Goal: Task Accomplishment & Management: Use online tool/utility

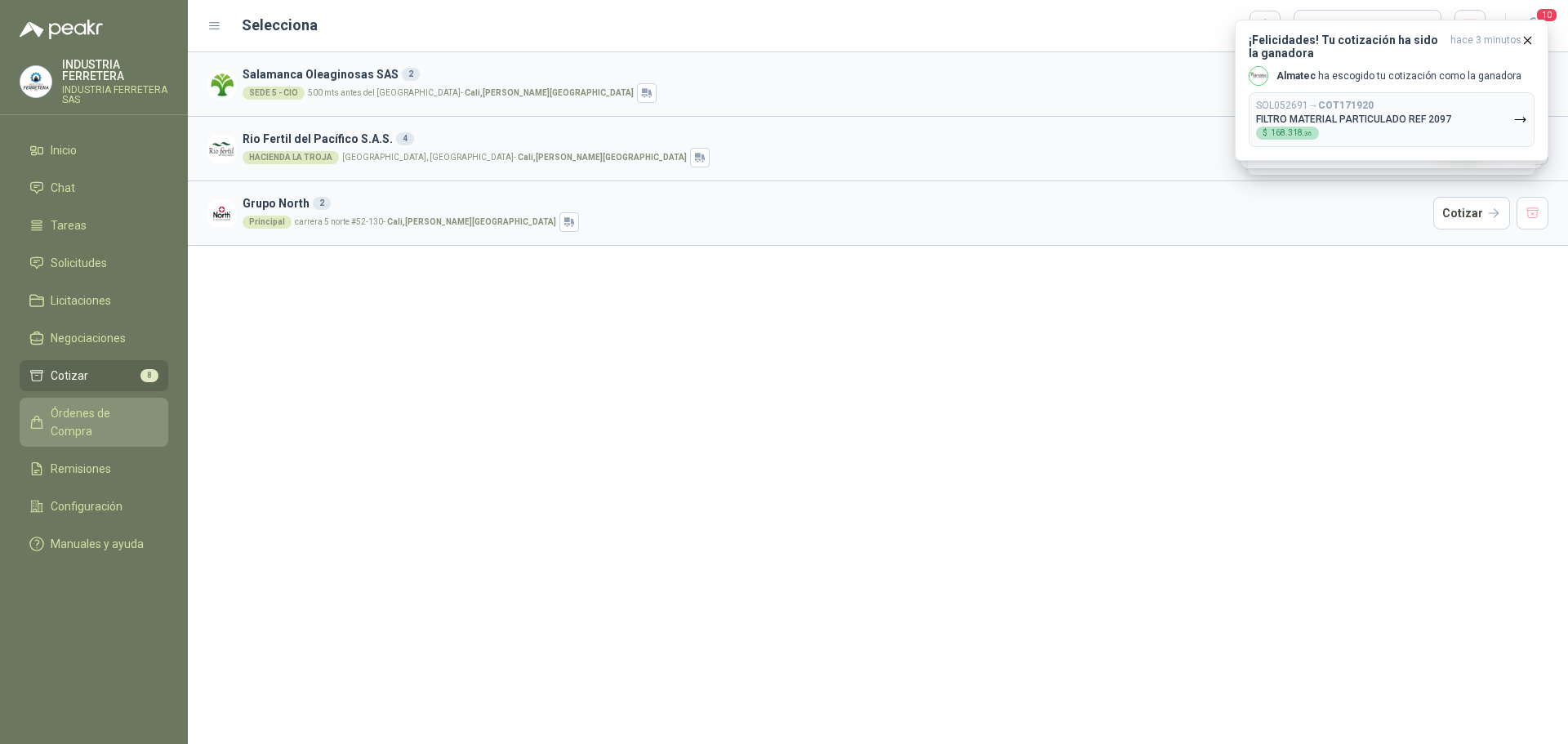
click at [78, 416] on span "Órdenes de Compra" at bounding box center [102, 422] width 102 height 36
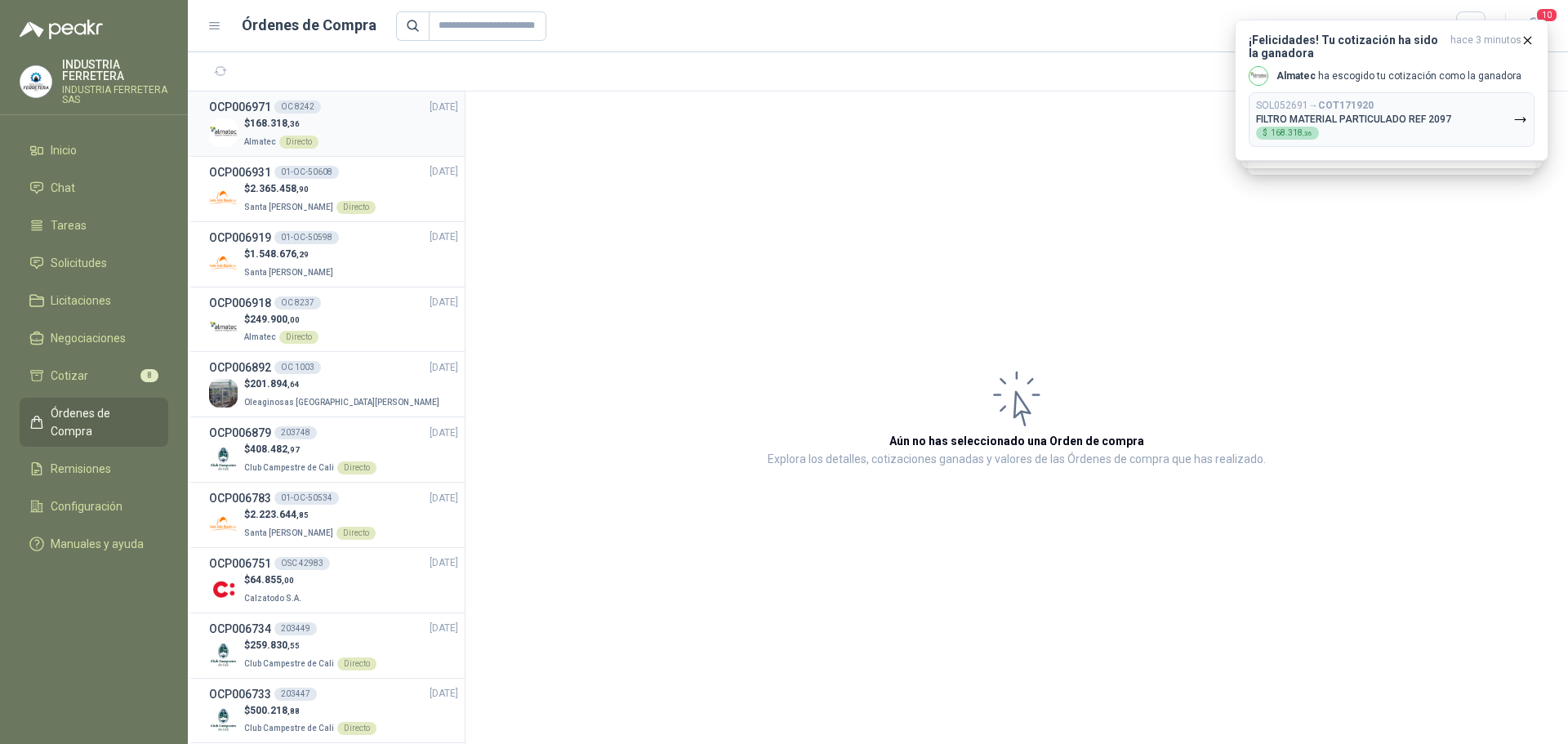
click at [380, 149] on div "$ 168.318 ,36 Almatec Directo" at bounding box center [333, 133] width 249 height 33
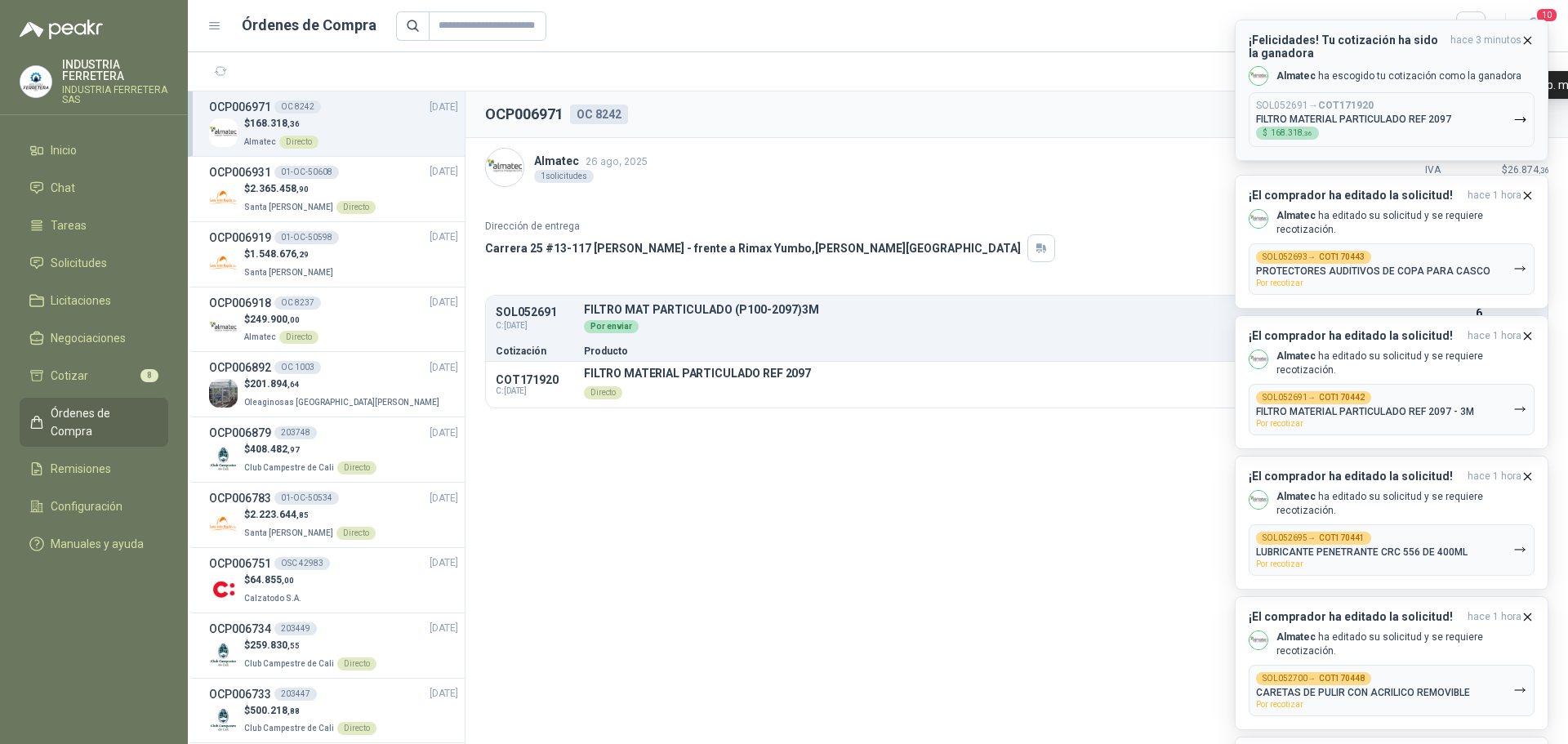
click at [1522, 39] on icon "button" at bounding box center [1528, 40] width 14 height 14
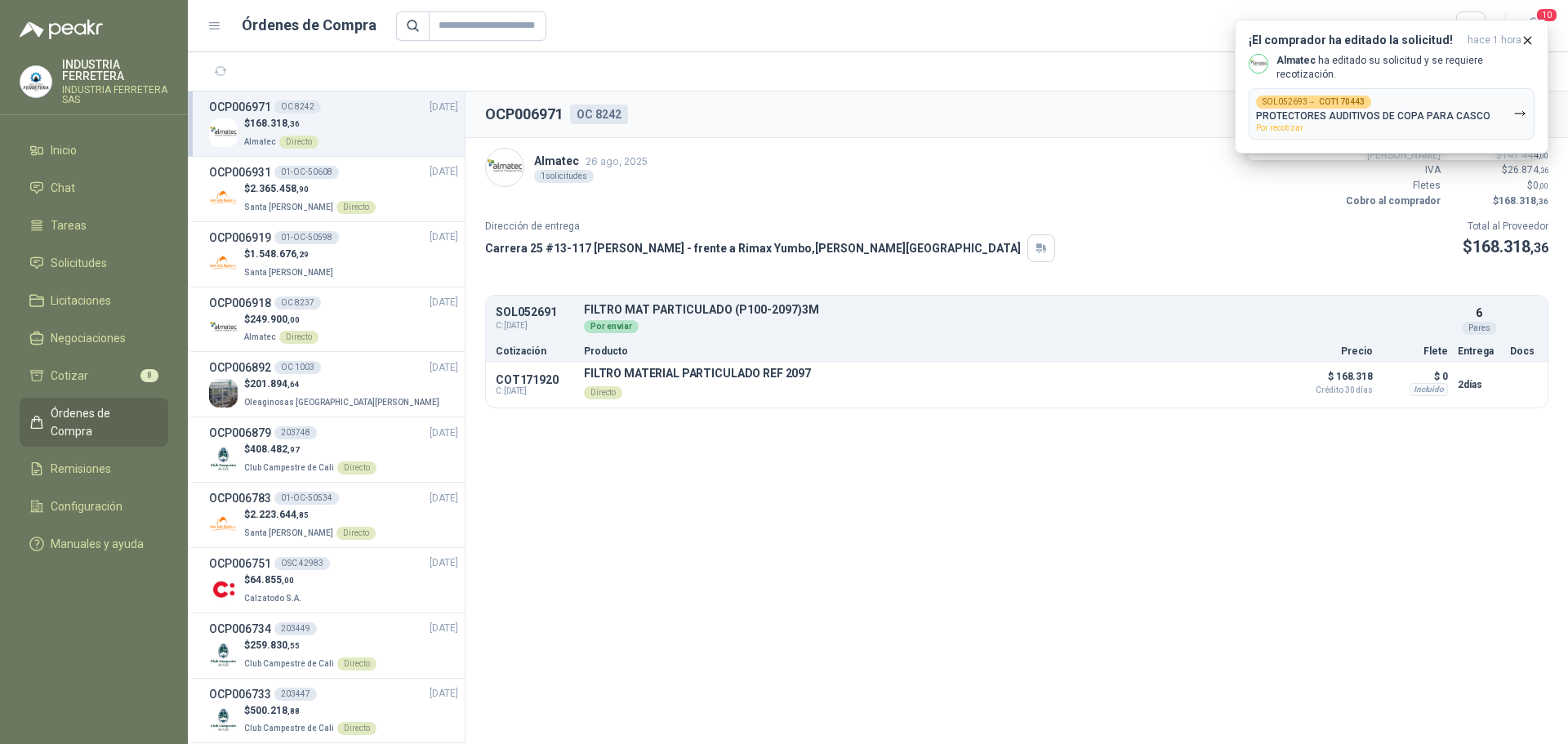
drag, startPoint x: 916, startPoint y: 439, endPoint x: 935, endPoint y: 454, distance: 24.2
click at [916, 440] on section "OCP006971 OC 8242 Descargar PDF Almatec [DATE] 1 solicitudes Valor Bruto $ 141.…" at bounding box center [1016, 417] width 1102 height 653
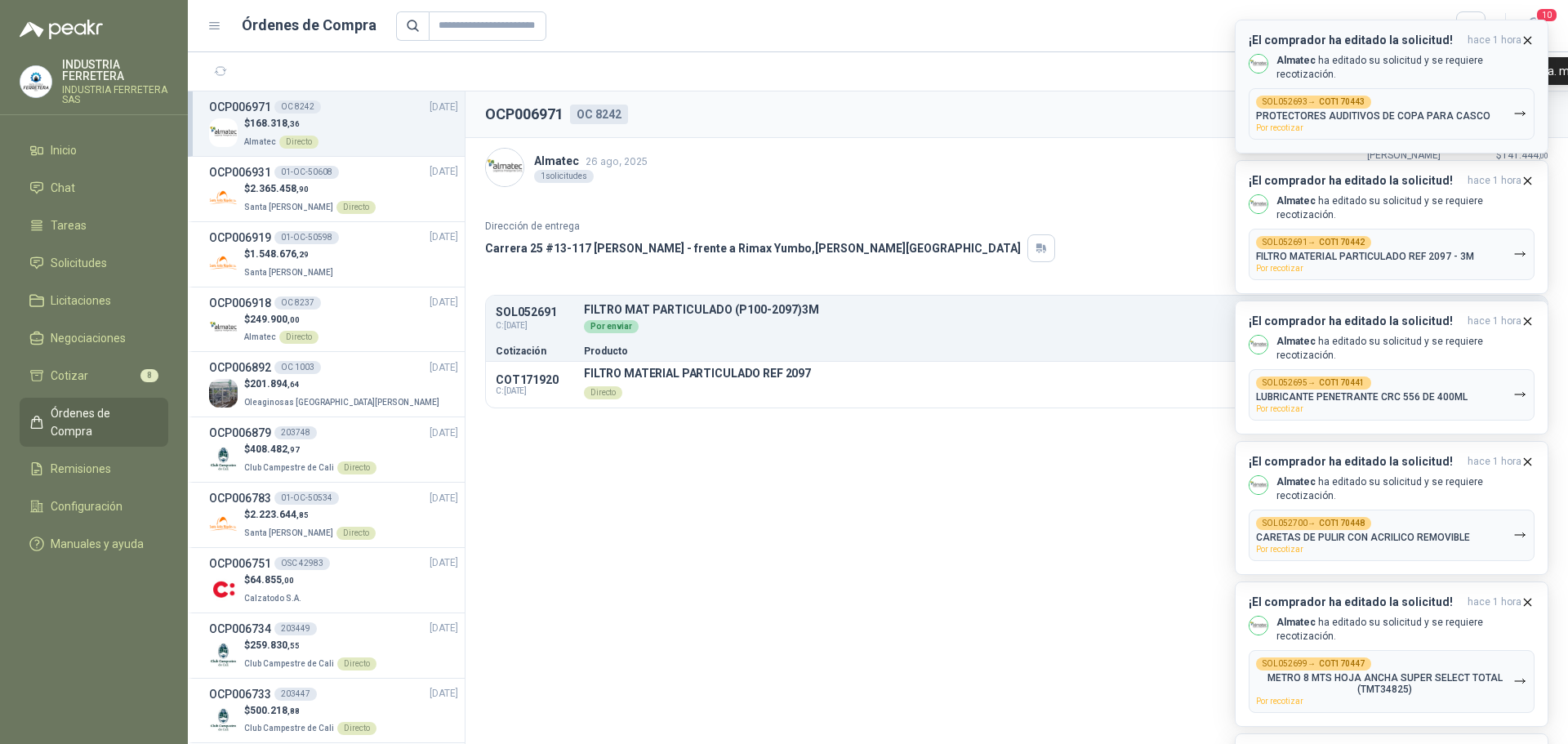
click at [1523, 42] on icon "button" at bounding box center [1528, 40] width 14 height 14
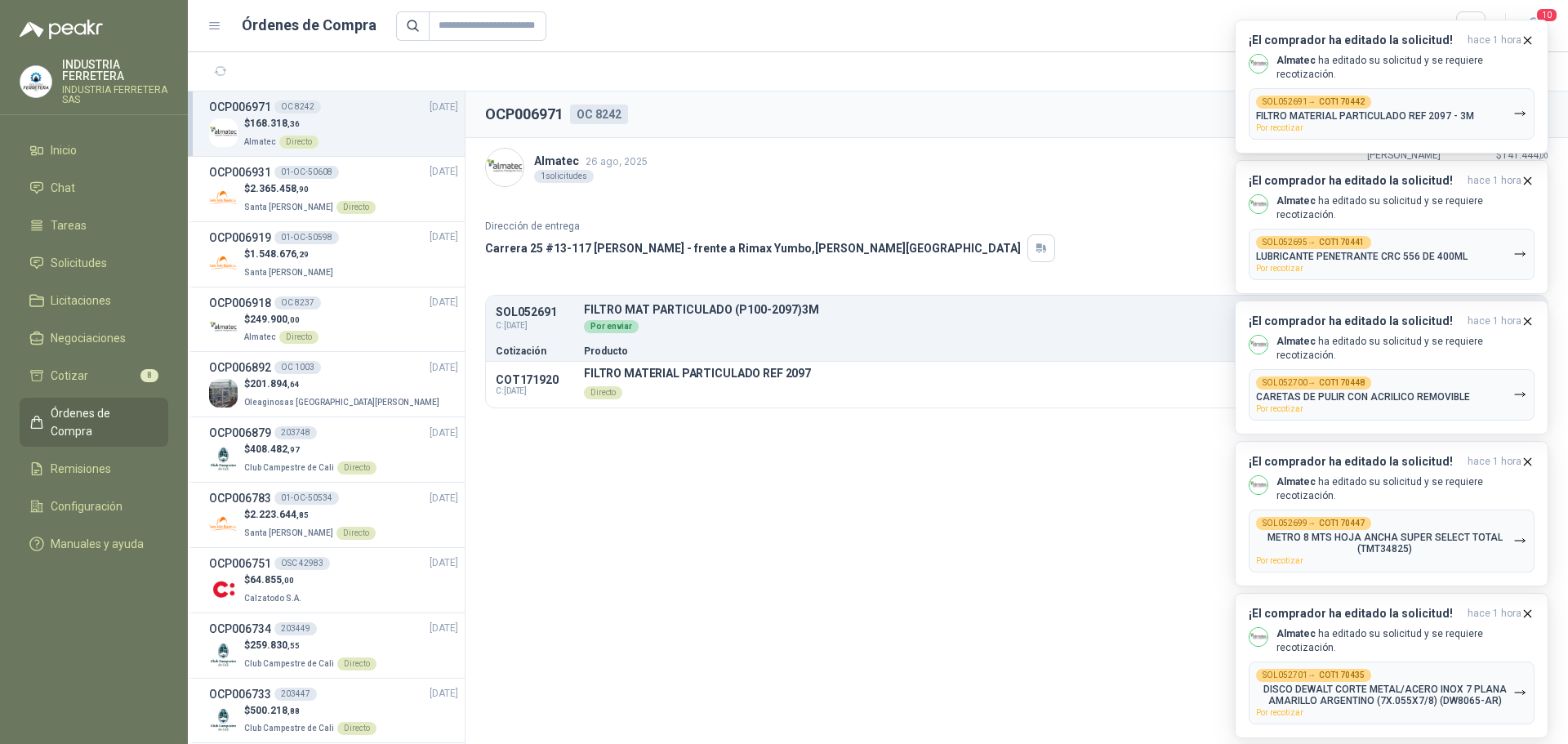
click at [1523, 42] on icon "button" at bounding box center [1528, 40] width 14 height 14
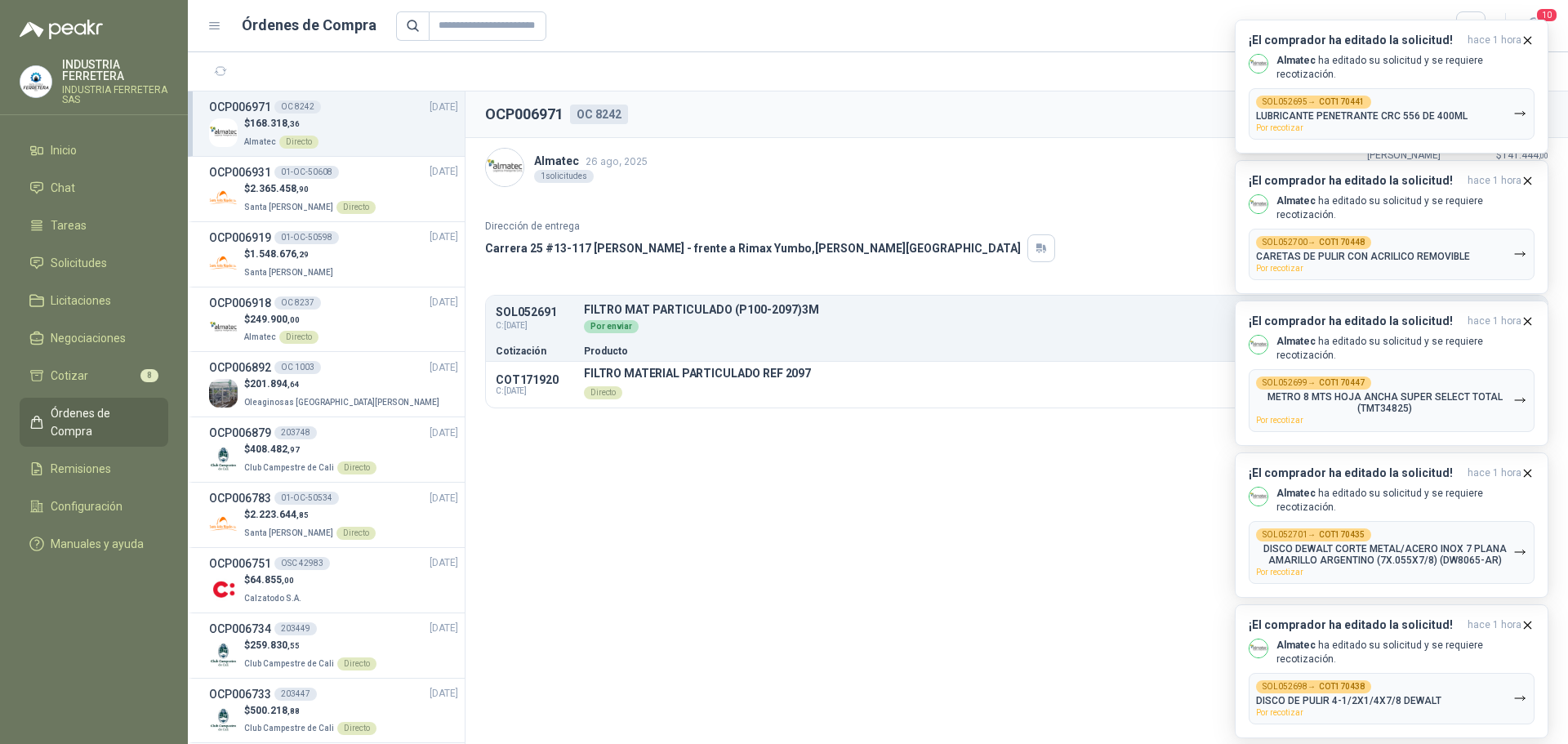
click at [1523, 42] on icon "button" at bounding box center [1528, 40] width 14 height 14
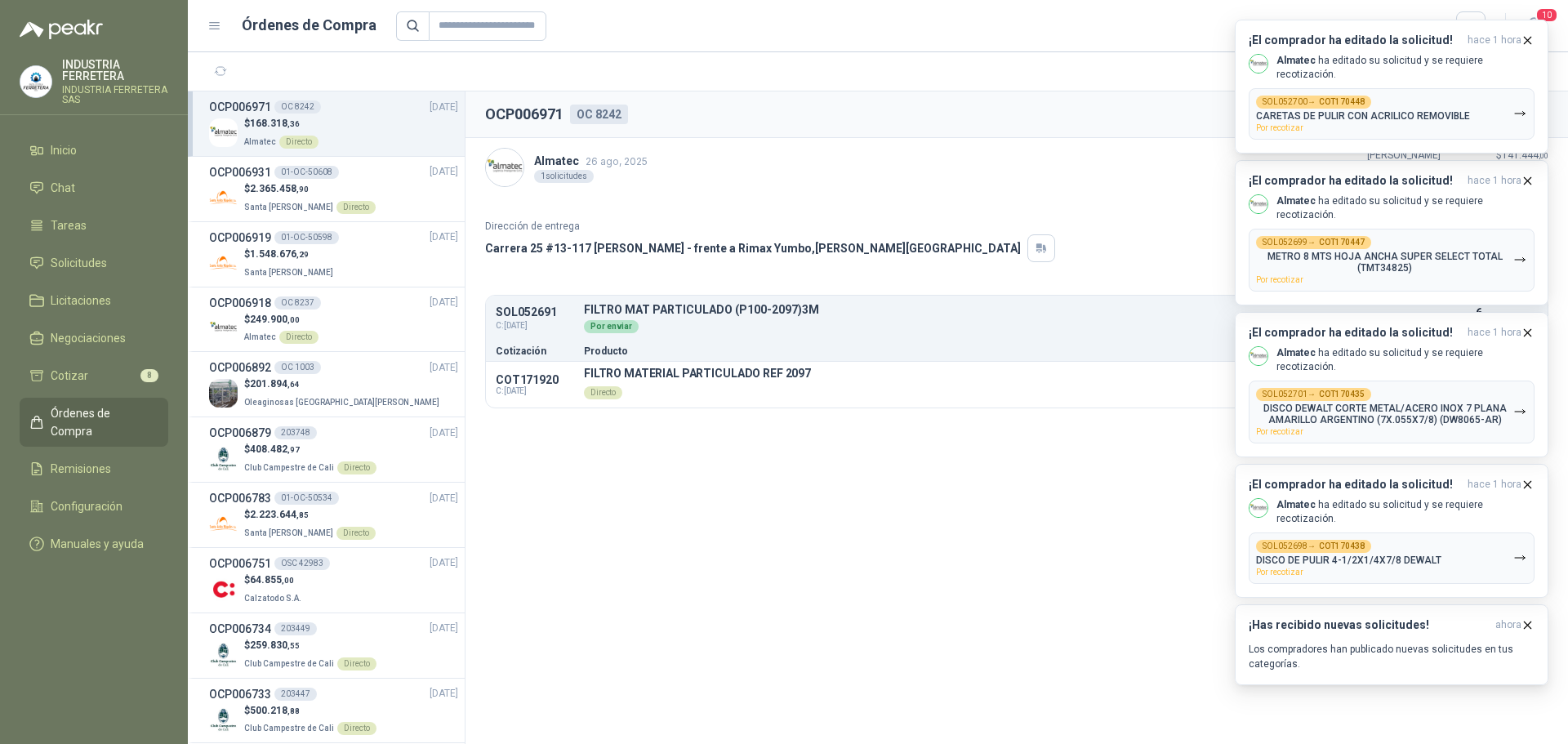
click at [1523, 42] on icon "button" at bounding box center [1528, 40] width 14 height 14
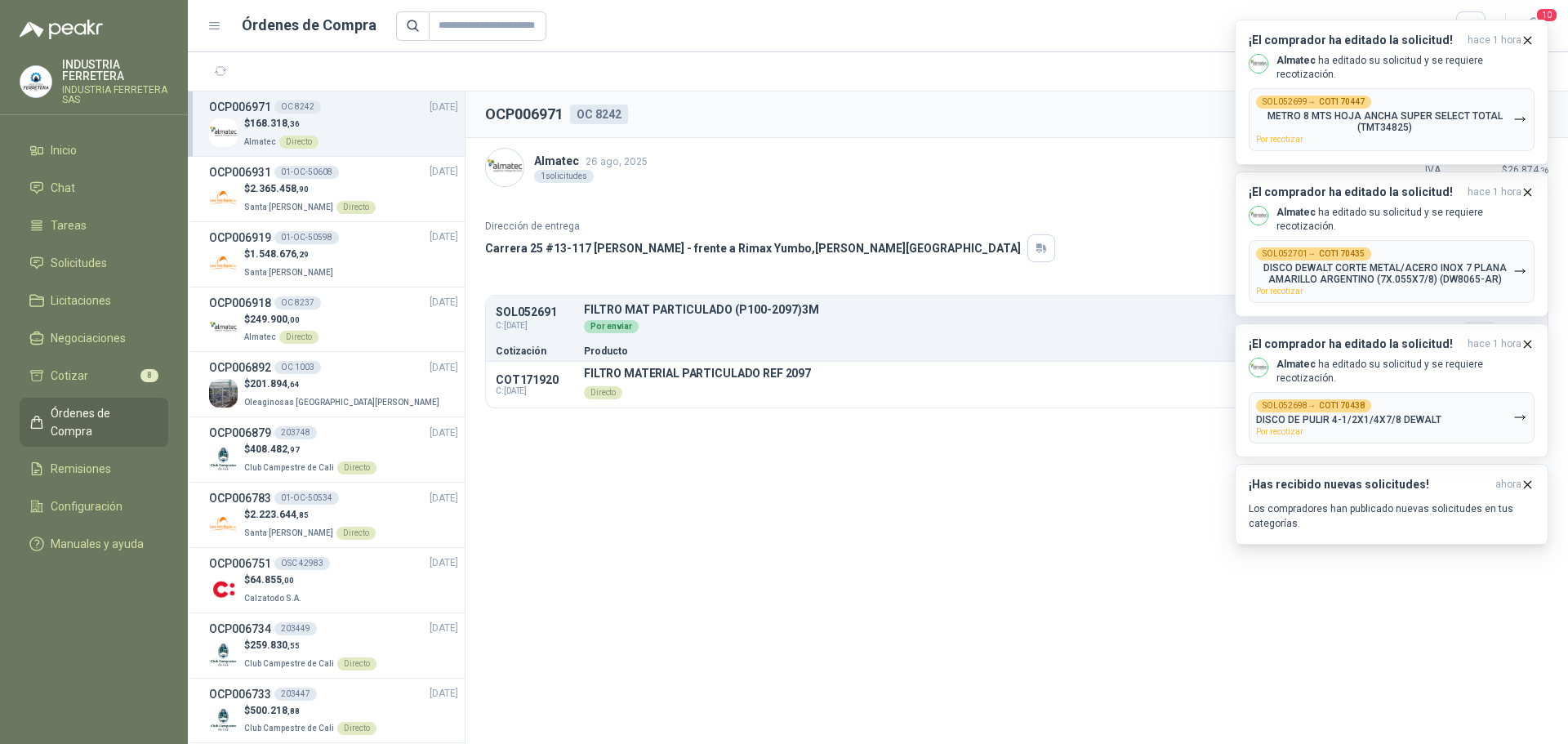
click at [1523, 20] on div "¡El comprador ha editado la solicitud! hace 1 hora Almatec ha editado su solici…" at bounding box center [1392, 20] width 313 height 0
click at [1523, 42] on icon "button" at bounding box center [1528, 40] width 14 height 14
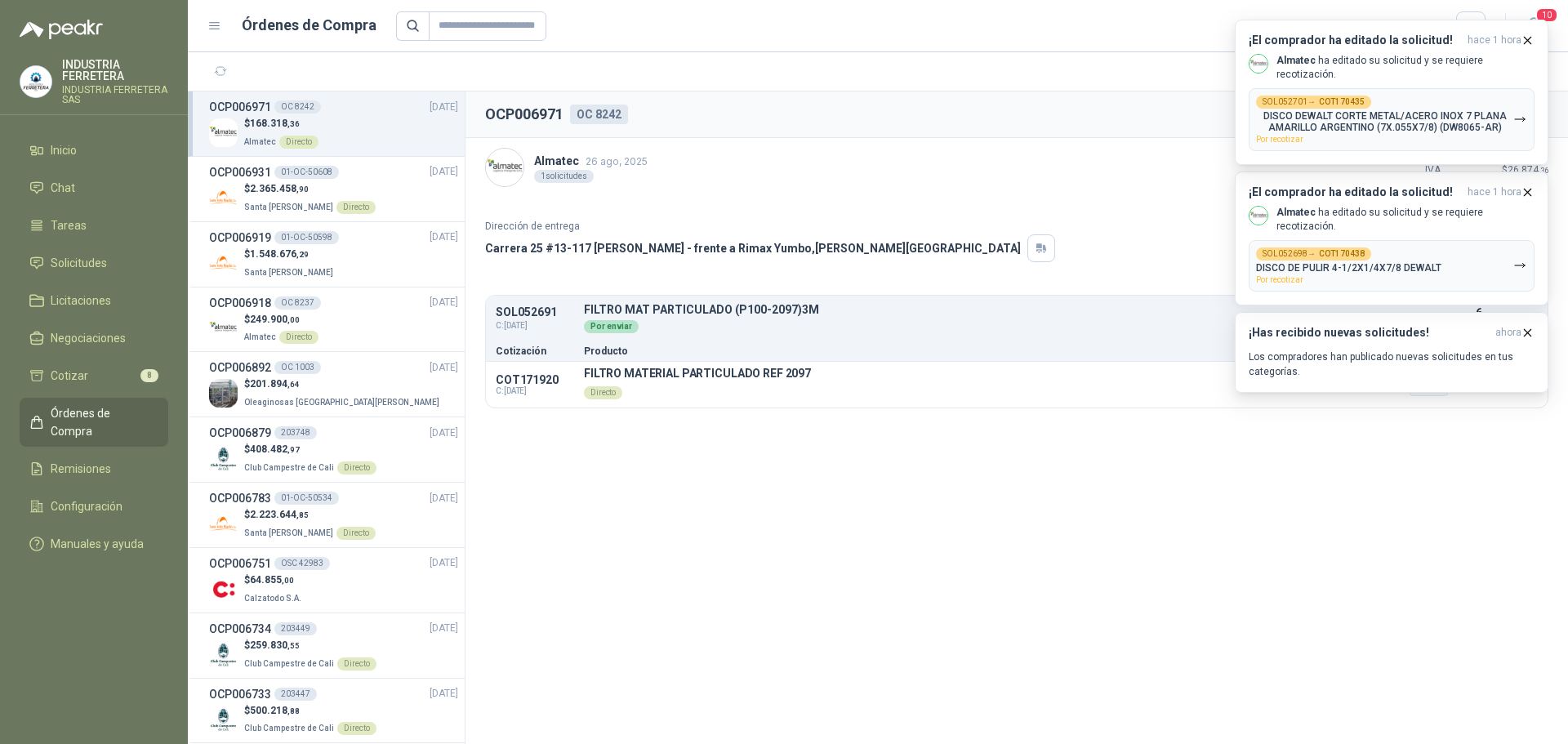
click at [1523, 42] on icon "button" at bounding box center [1528, 40] width 14 height 14
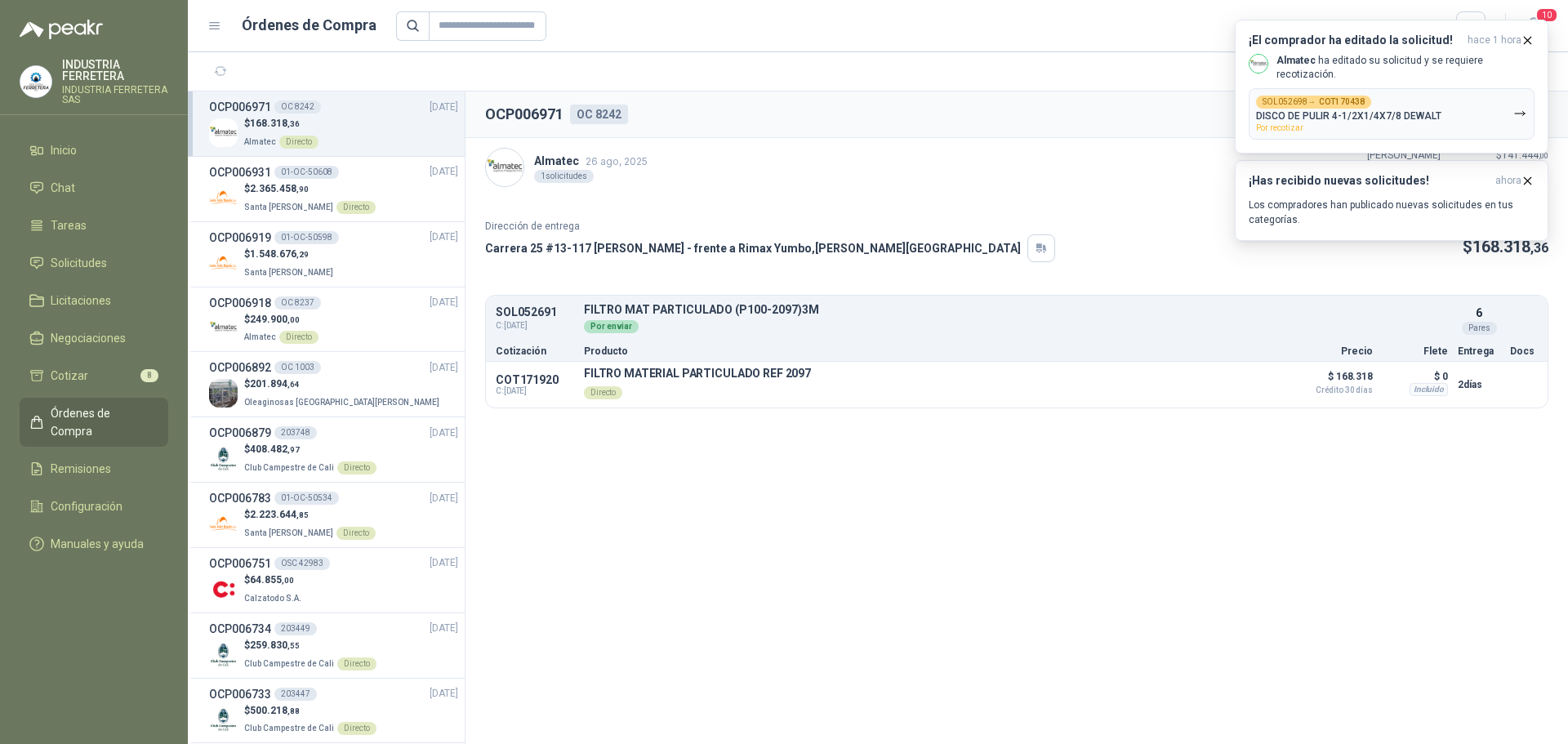
click at [1523, 20] on div "¡El comprador ha editado la solicitud! hace 1 hora Almatec ha editado su solici…" at bounding box center [1392, 20] width 313 height 0
click at [1523, 42] on icon "button" at bounding box center [1528, 40] width 14 height 14
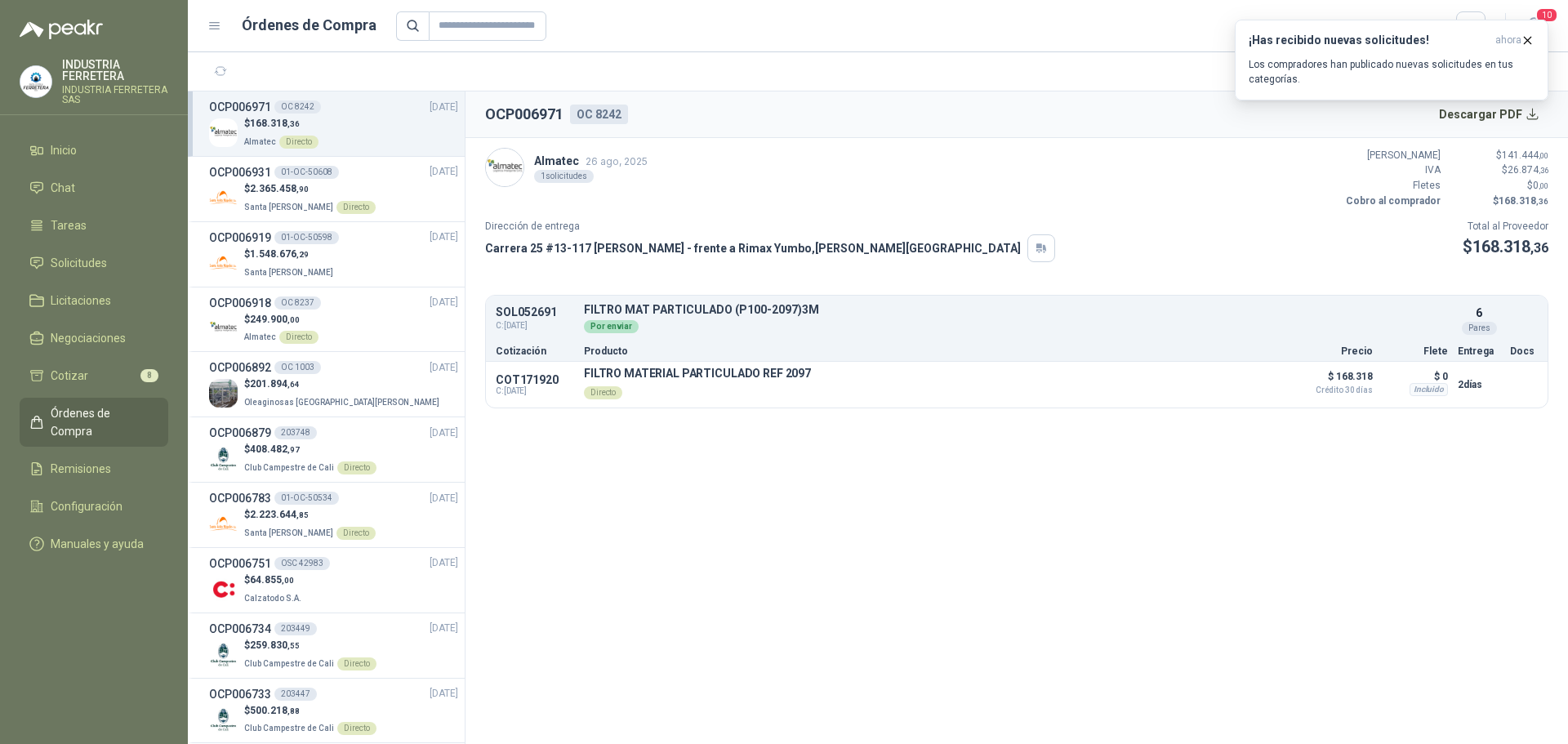
click at [1523, 42] on icon "button" at bounding box center [1528, 40] width 14 height 14
click at [1537, 131] on header "OCP006971 OC 8242 Descargar PDF" at bounding box center [1016, 115] width 1102 height 47
click at [1536, 118] on button "Descargar PDF" at bounding box center [1489, 114] width 119 height 32
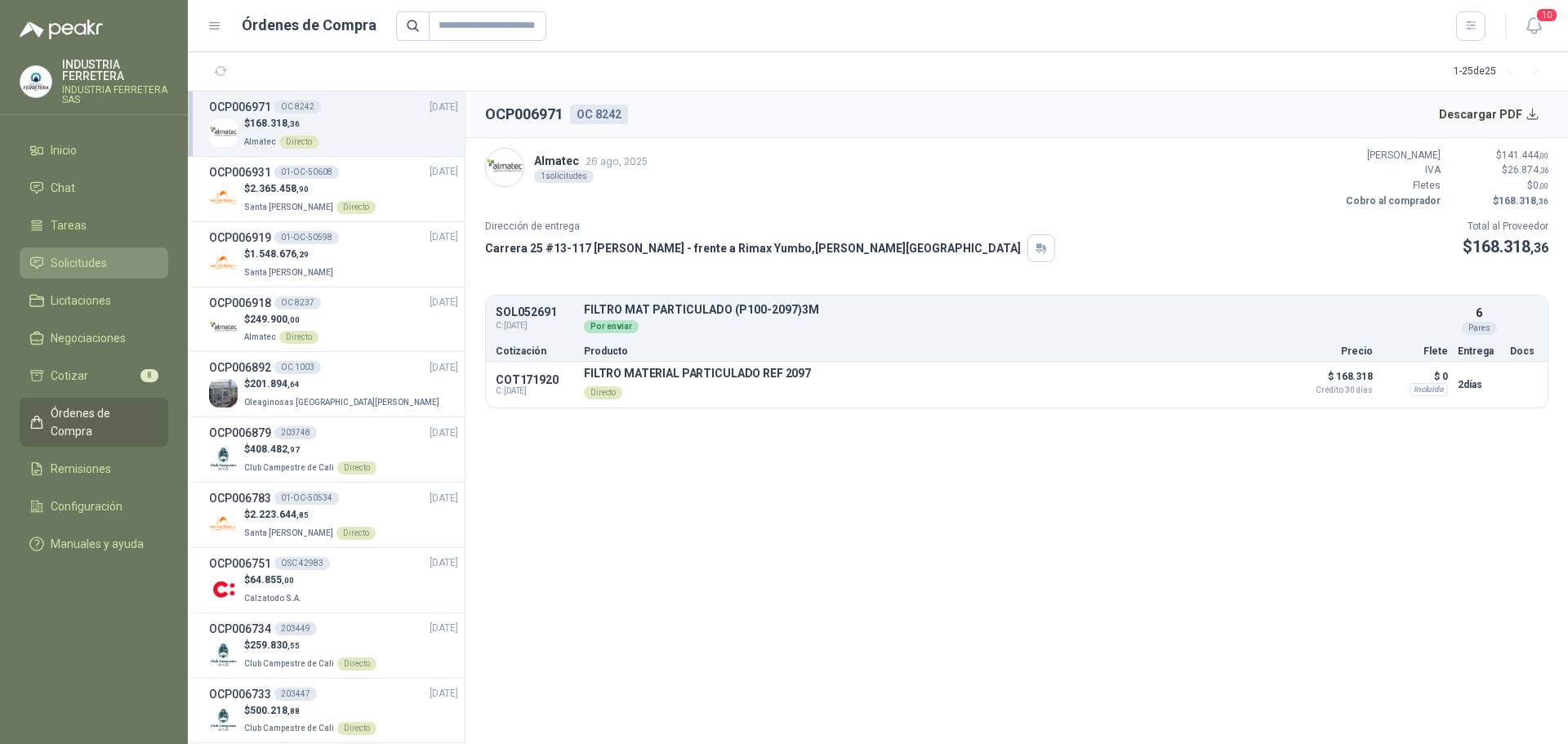
click at [86, 254] on span "Solicitudes" at bounding box center [79, 263] width 56 height 18
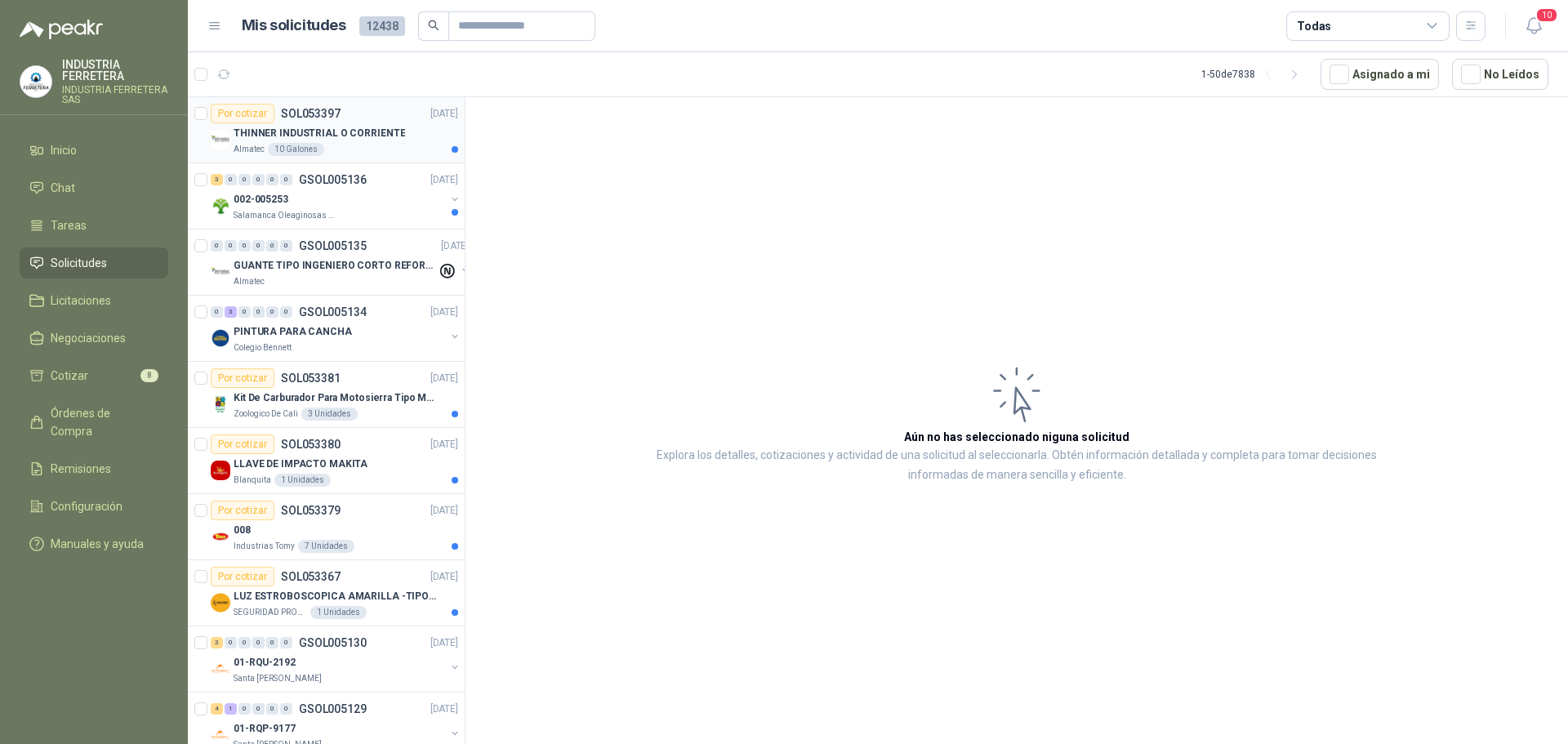
click at [347, 153] on div "Almatec 10 Galones" at bounding box center [346, 150] width 225 height 13
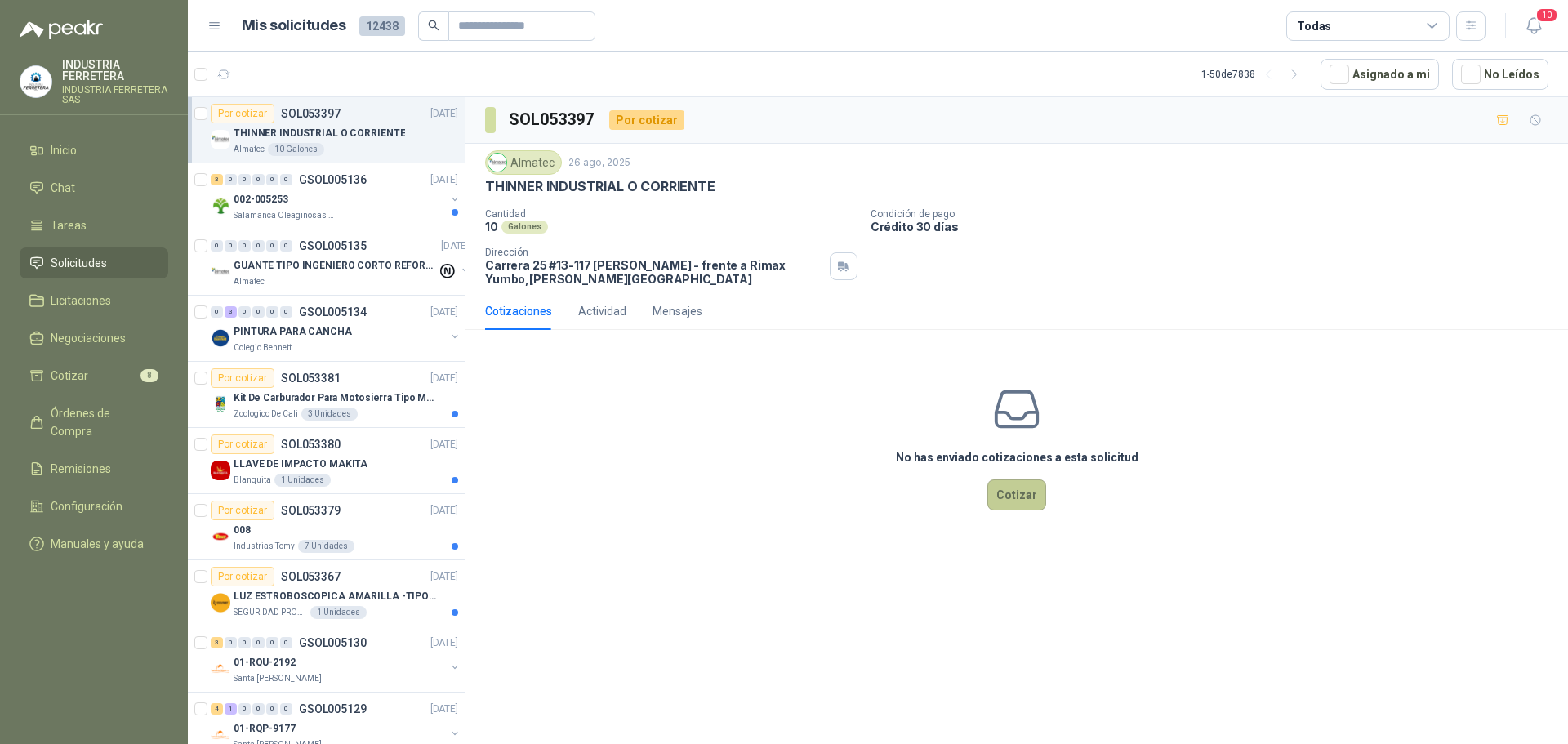
click at [1030, 503] on button "Cotizar" at bounding box center [1017, 494] width 59 height 31
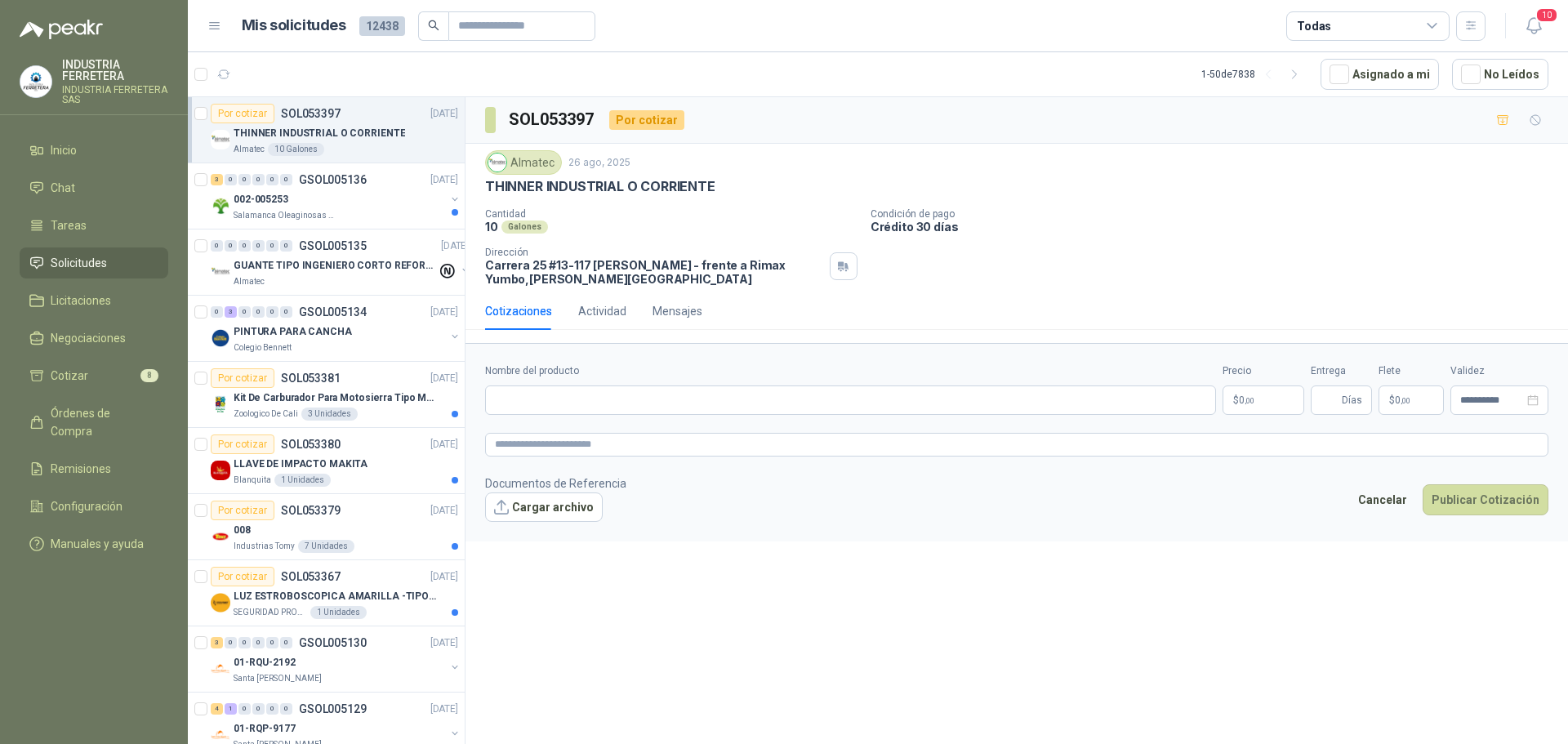
click at [1491, 133] on span at bounding box center [1502, 119] width 26 height 26
click at [1496, 125] on icon "button" at bounding box center [1504, 121] width 14 height 14
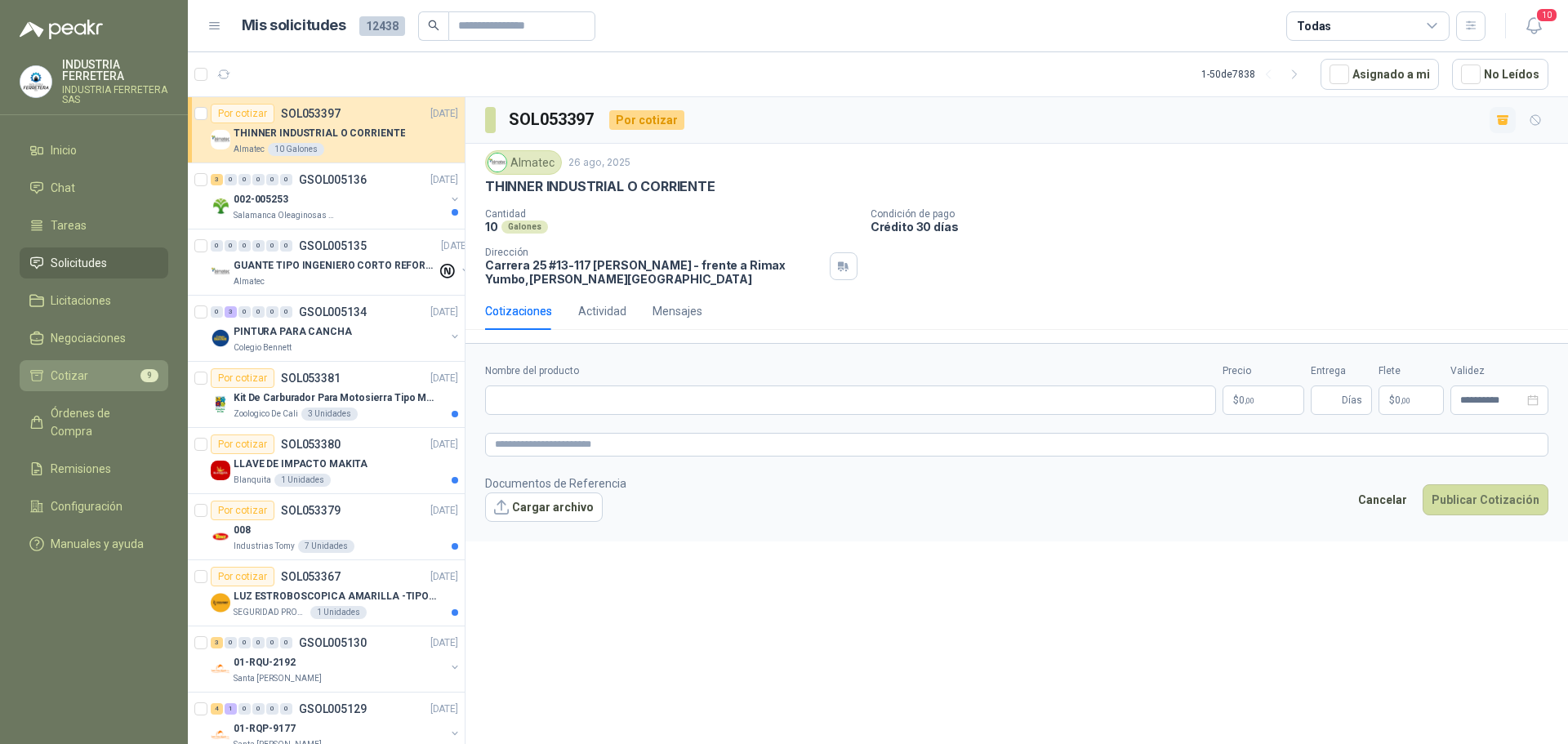
click at [97, 364] on link "Cotizar 9" at bounding box center [94, 375] width 149 height 31
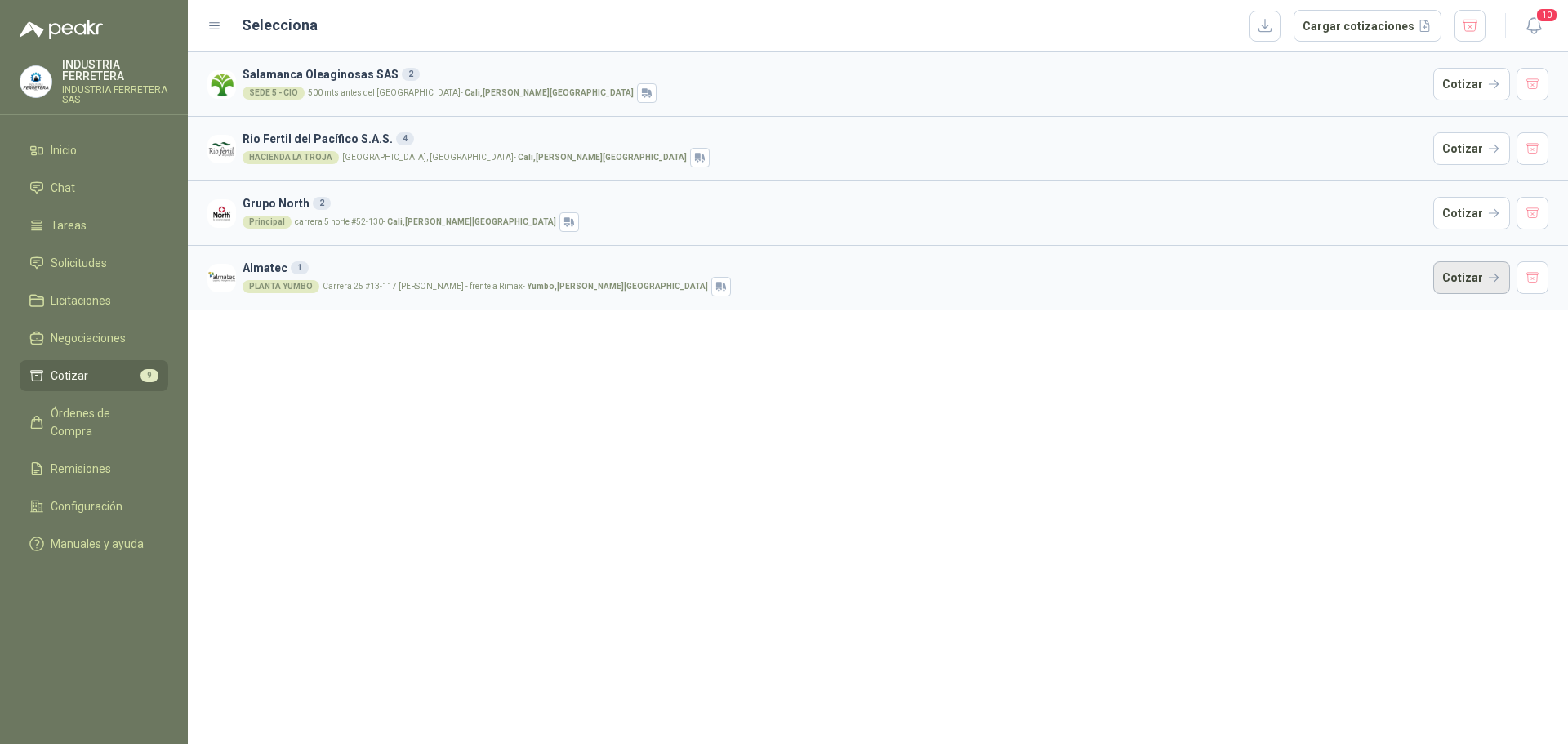
click at [1478, 283] on button "Cotizar" at bounding box center [1472, 278] width 77 height 32
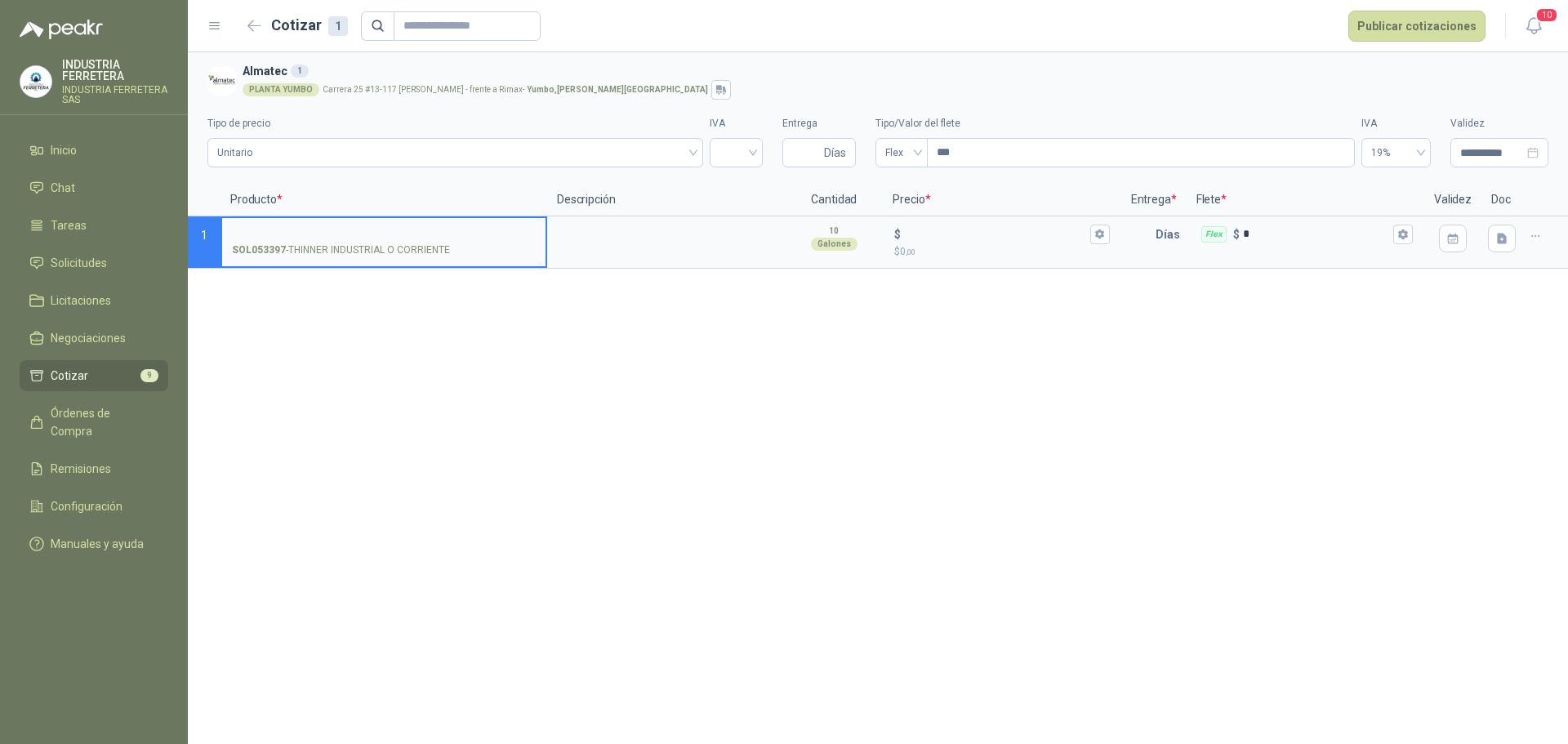
click at [369, 247] on p "SOL053397 - THINNER INDUSTRIAL O CORRIENTE" at bounding box center [341, 250] width 218 height 15
click at [369, 241] on input "SOL053397 - THINNER INDUSTRIAL O CORRIENTE" at bounding box center [383, 235] width 304 height 13
click at [369, 247] on p "SOL053397 - THINNER INDUSTRIAL O CORRIENTE" at bounding box center [341, 250] width 218 height 15
click at [369, 241] on input "SOL053397 - THINNER INDUSTRIAL O CORRIENTE" at bounding box center [383, 235] width 304 height 13
click at [369, 247] on p "SOL053397 - THINNER INDUSTRIAL O CORRIENTE" at bounding box center [341, 250] width 218 height 15
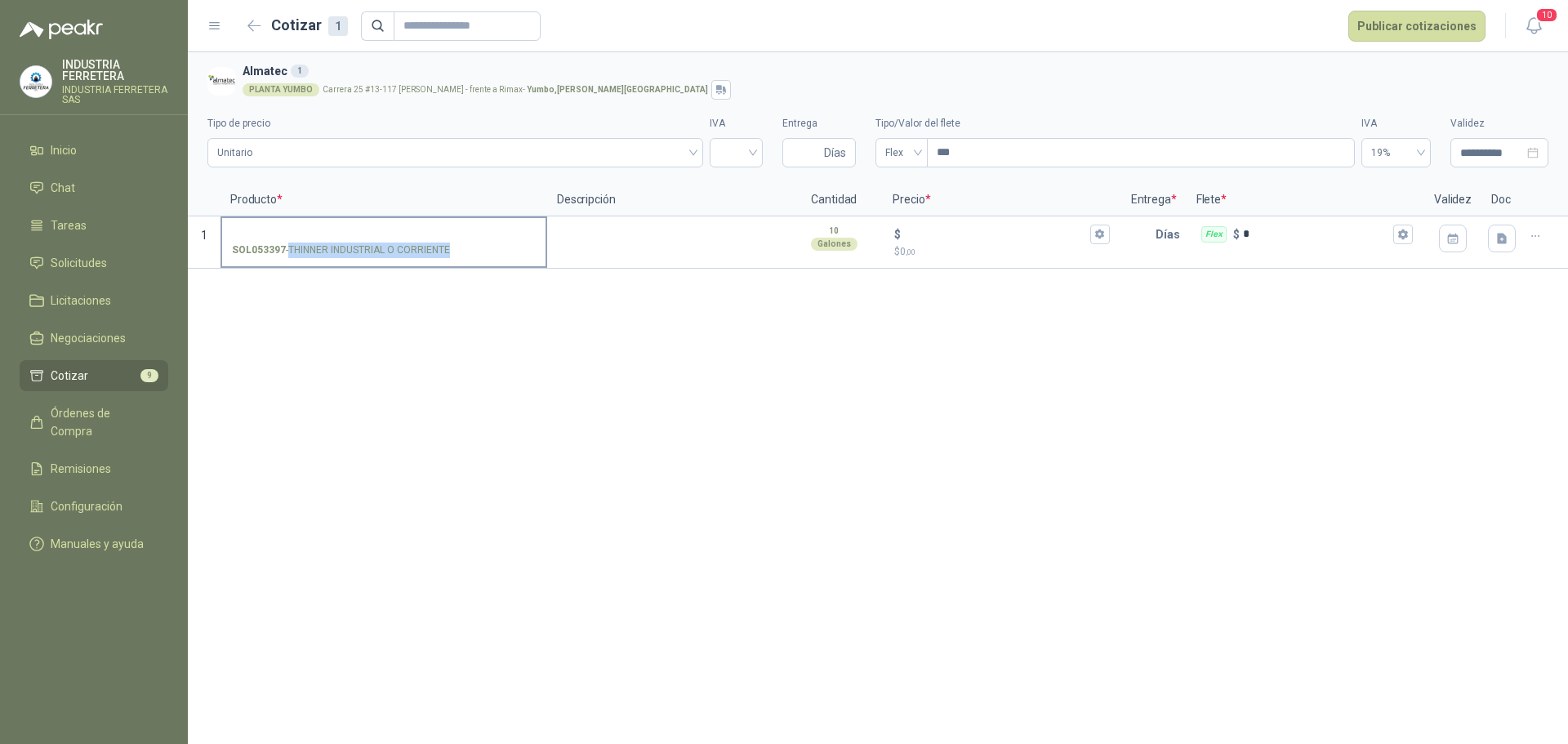
click at [369, 241] on input "SOL053397 - THINNER INDUSTRIAL O CORRIENTE" at bounding box center [383, 235] width 304 height 13
copy p "- THINNER INDUSTRIAL O CORRIENTE"
click at [422, 223] on label "SOL053397 - THINNER INDUSTRIAL O CORRIENTE" at bounding box center [383, 242] width 323 height 47
click at [422, 228] on input "SOL053397 - THINNER INDUSTRIAL O CORRIENTE" at bounding box center [383, 235] width 304 height 13
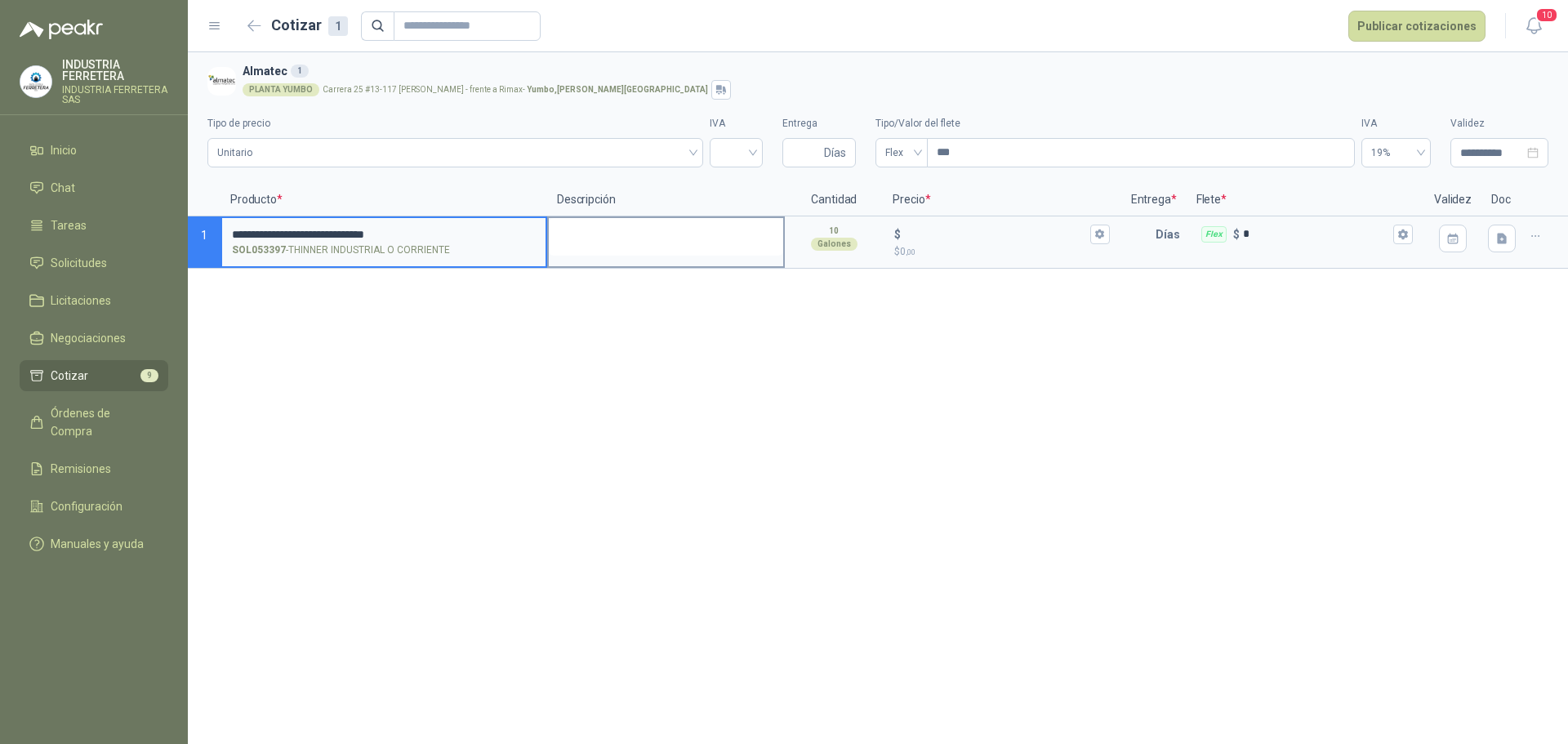
click at [684, 234] on textarea at bounding box center [666, 237] width 235 height 38
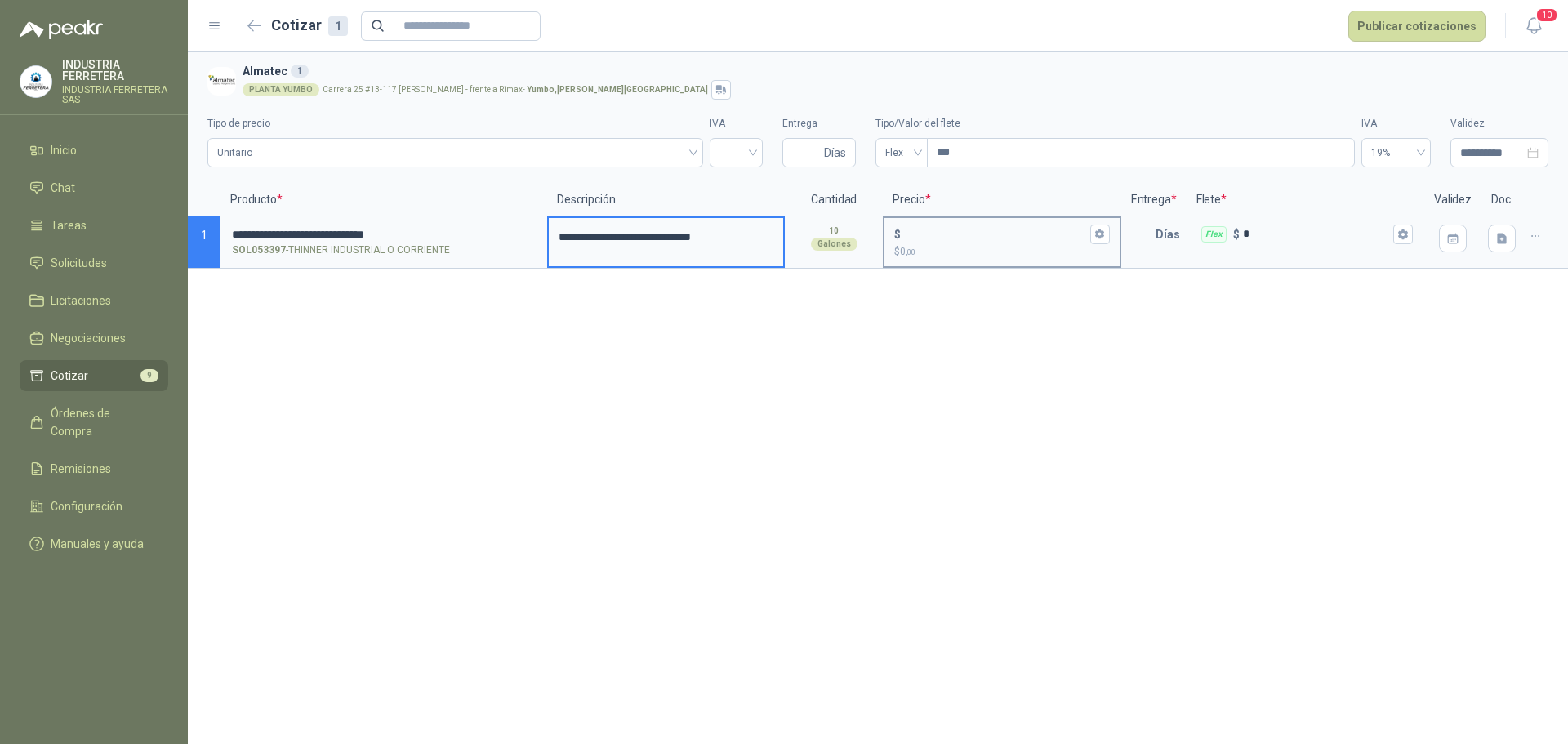
drag, startPoint x: 684, startPoint y: 234, endPoint x: 996, endPoint y: 239, distance: 312.0
click at [996, 239] on input "$ $ 0 ,00" at bounding box center [995, 234] width 182 height 13
type input "******"
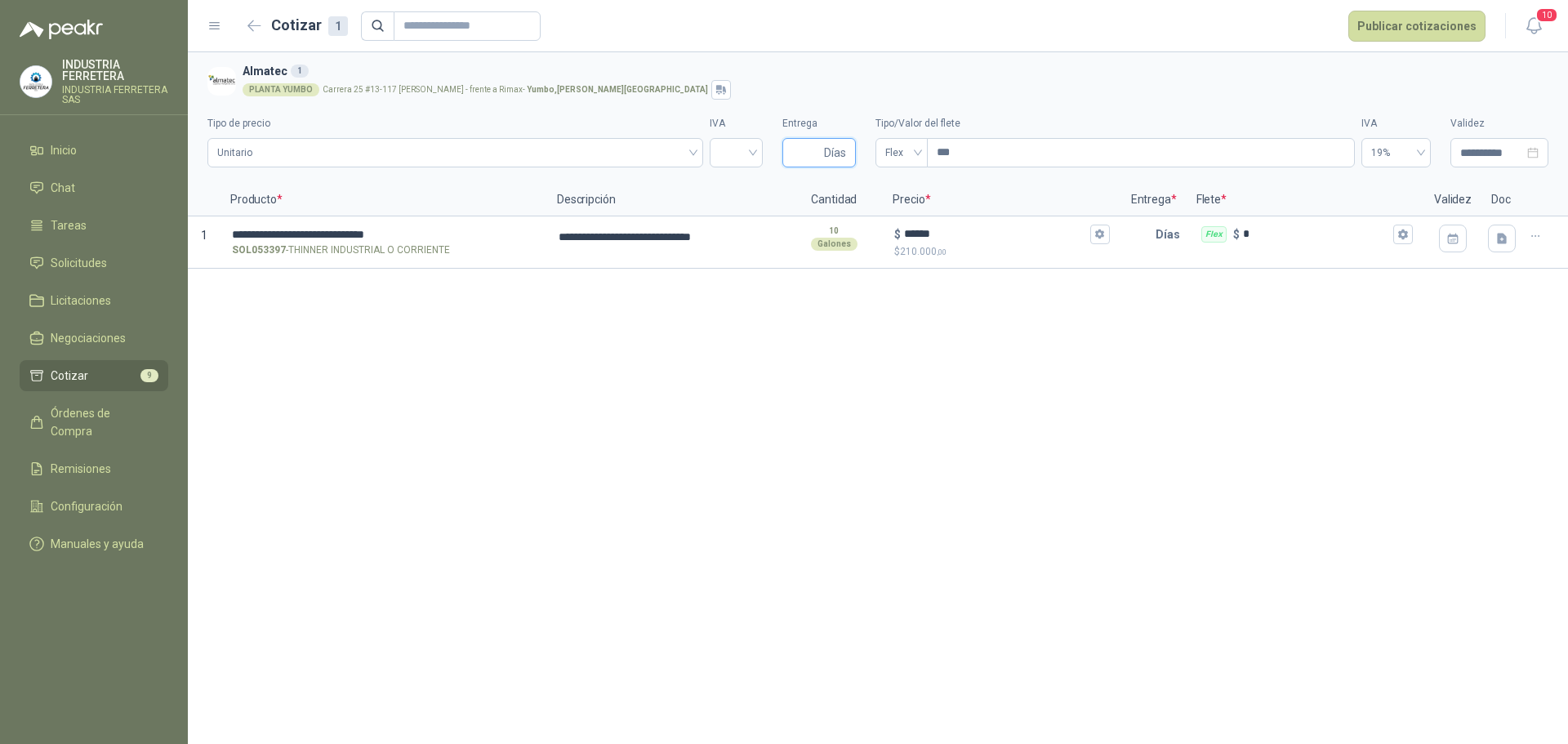
click at [810, 164] on input "Entrega" at bounding box center [807, 152] width 29 height 28
type input "*"
click at [733, 147] on input "search" at bounding box center [735, 150] width 33 height 24
click at [746, 184] on div "19%" at bounding box center [736, 187] width 27 height 18
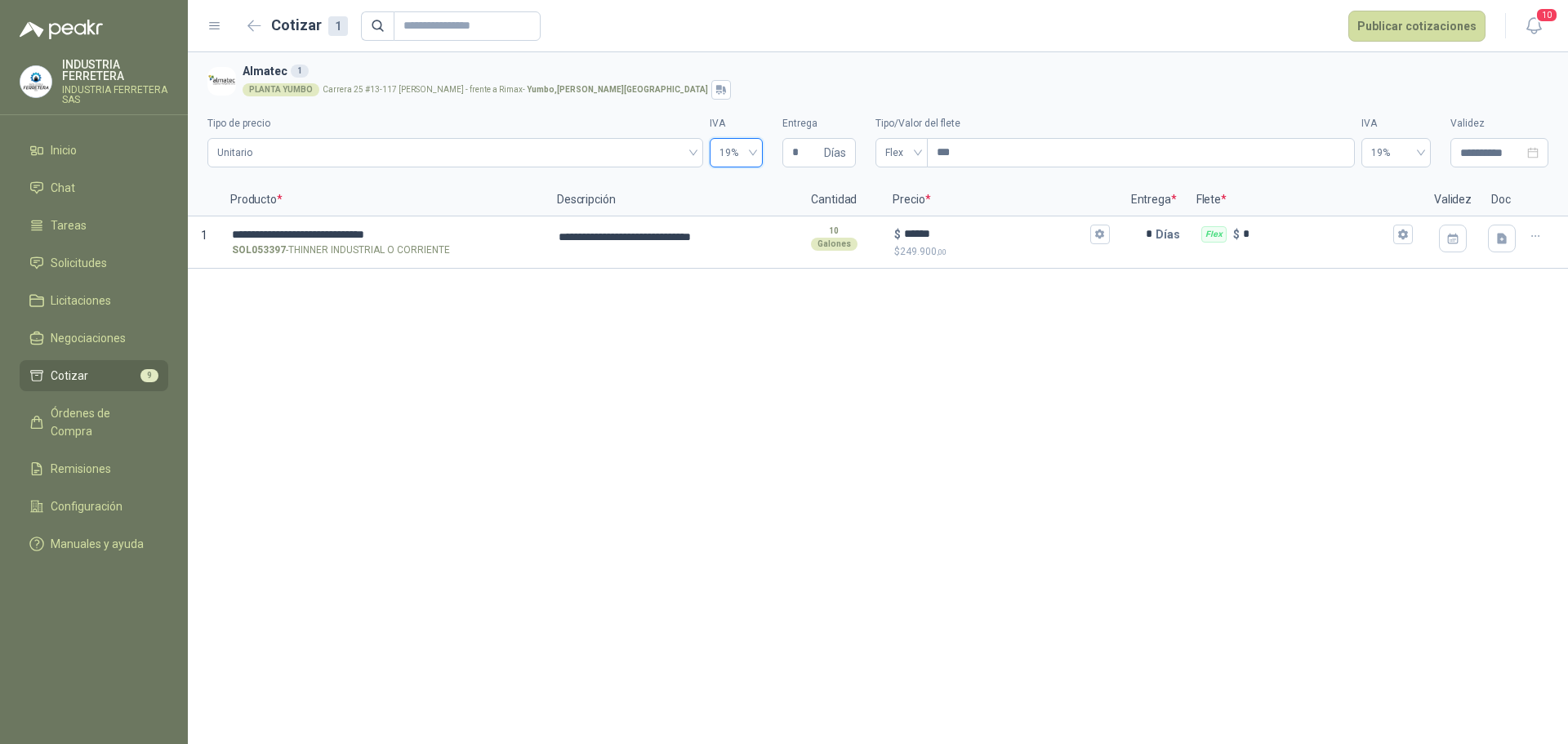
click at [627, 338] on div "**********" at bounding box center [878, 398] width 1380 height 691
click at [1428, 27] on button "Publicar cotizaciones" at bounding box center [1417, 26] width 137 height 31
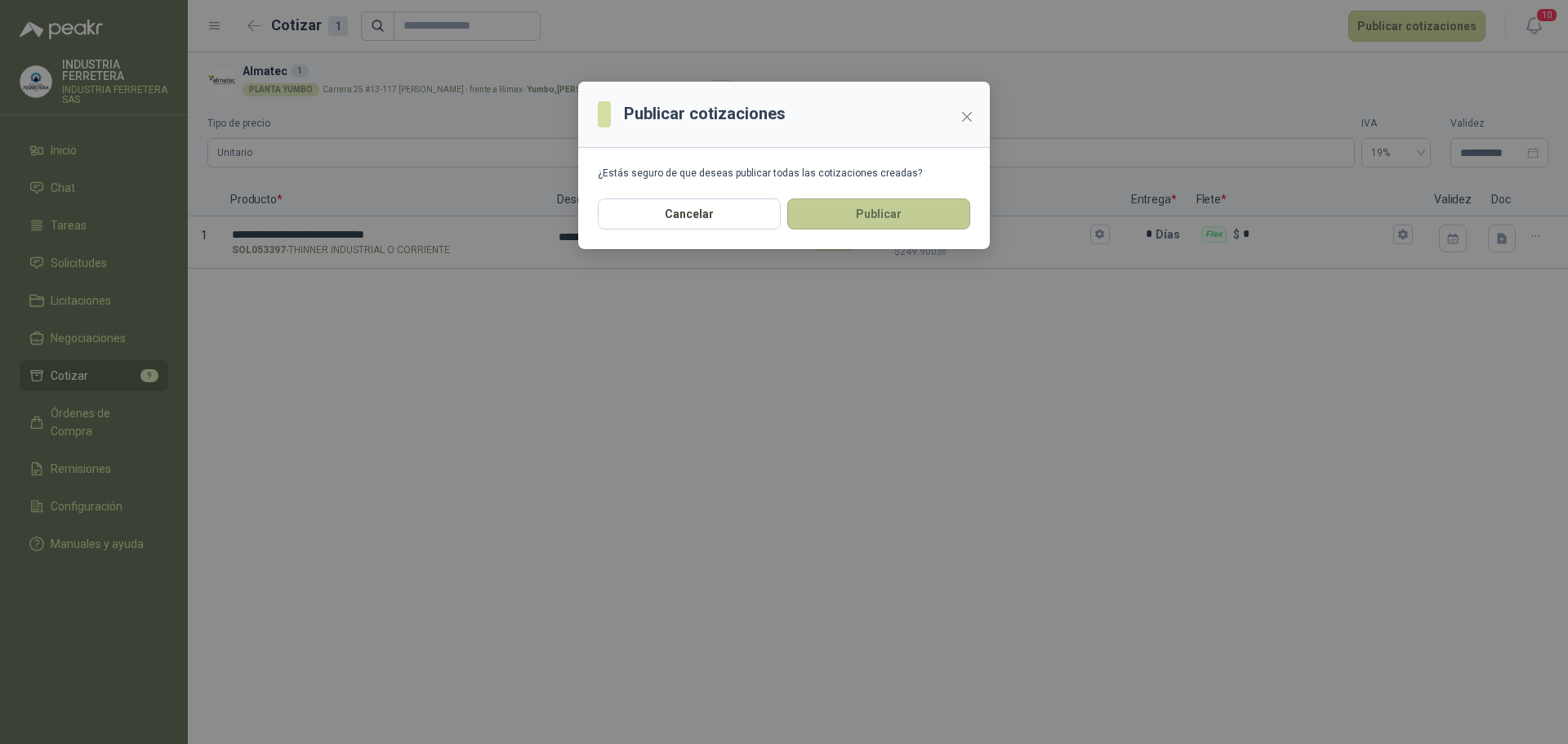
click at [887, 229] on button "Publicar" at bounding box center [878, 214] width 183 height 31
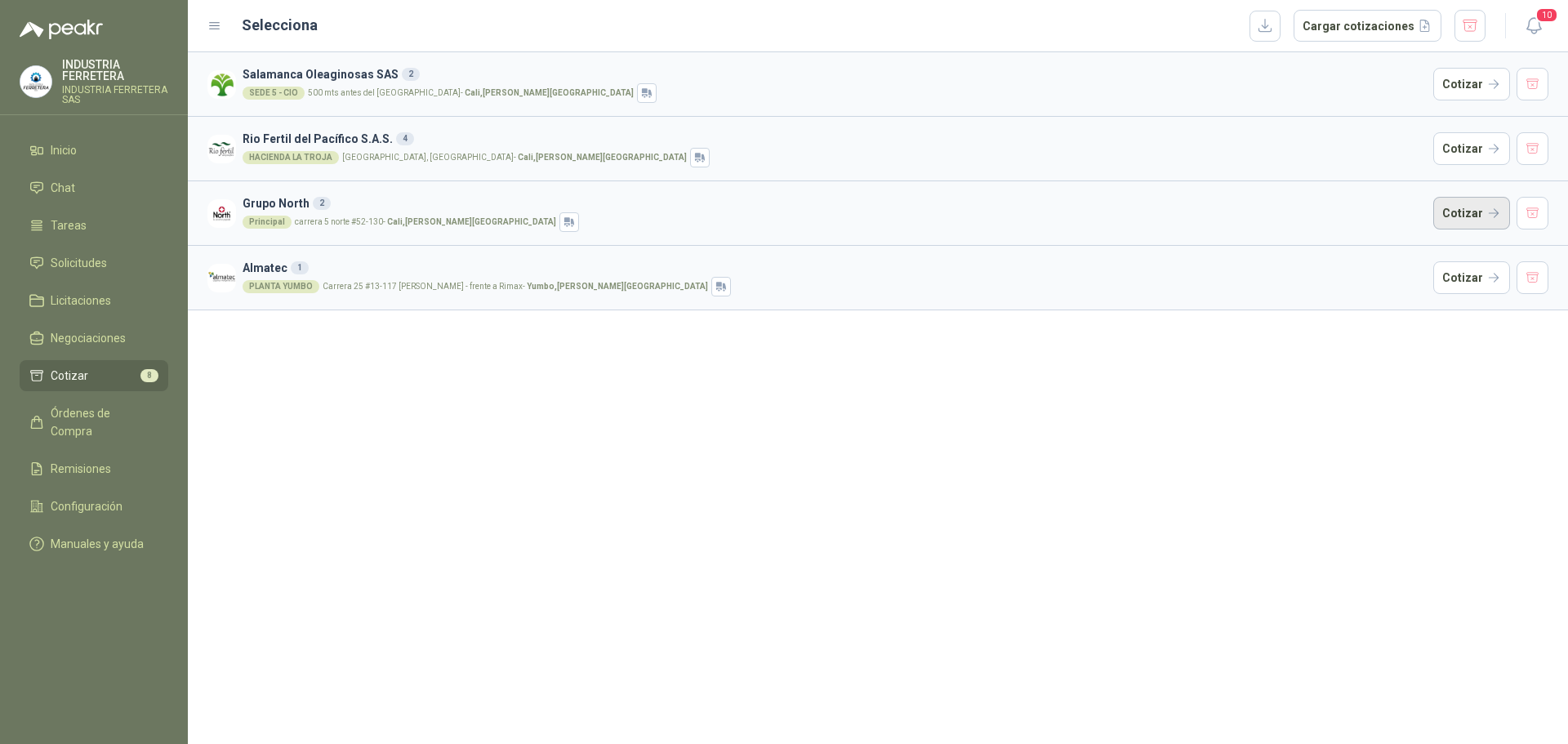
click at [1468, 217] on button "Cotizar" at bounding box center [1472, 213] width 77 height 32
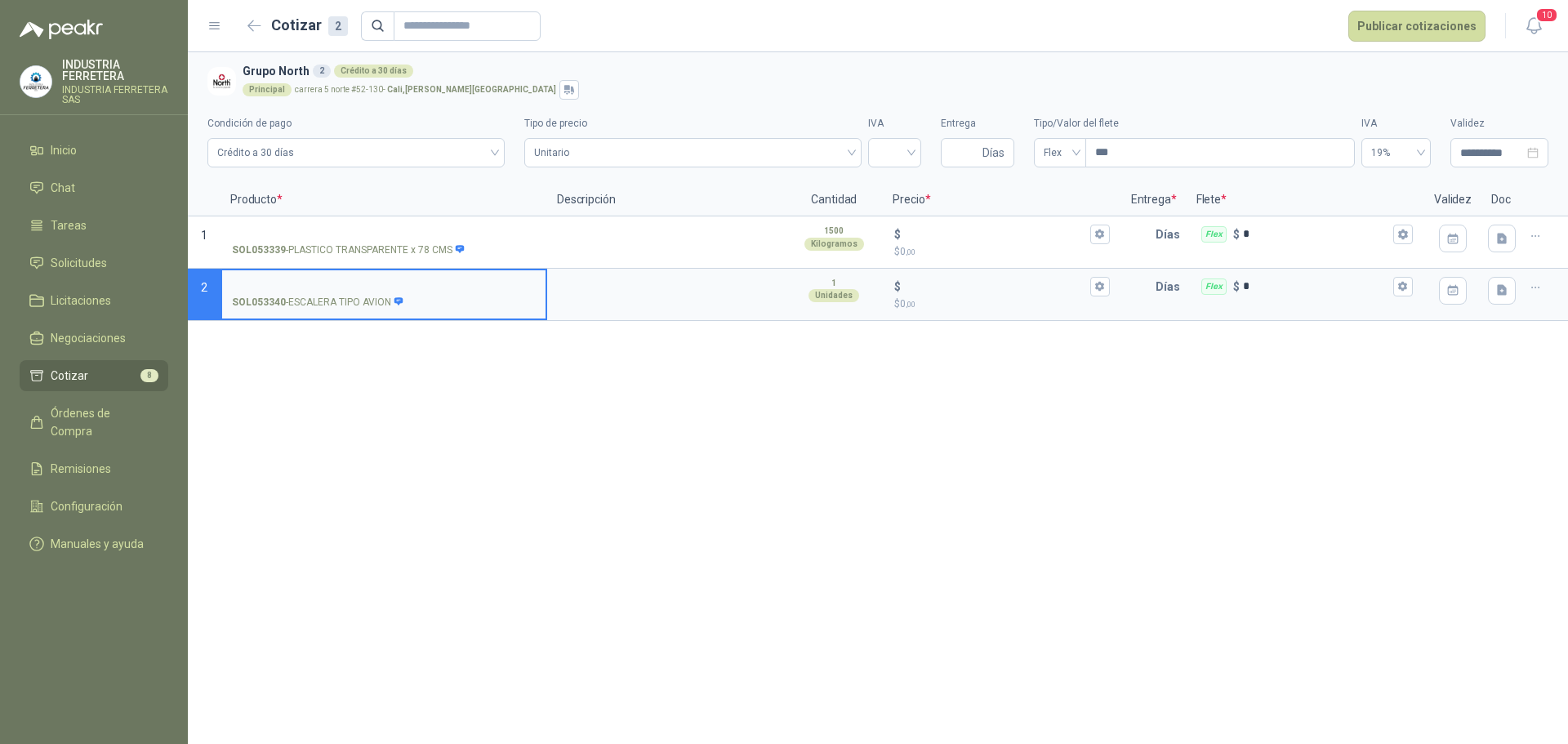
click at [349, 308] on p "SOL053340 - ESCALERA TIPO AVION" at bounding box center [318, 302] width 172 height 15
click at [349, 293] on input "SOL053340 - ESCALERA TIPO AVION" at bounding box center [383, 287] width 304 height 13
click at [349, 308] on p "SOL053340 - ESCALERA TIPO AVION" at bounding box center [318, 302] width 172 height 15
click at [349, 293] on input "SOL053340 - ESCALERA TIPO AVION" at bounding box center [383, 287] width 304 height 13
click at [349, 308] on p "SOL053340 - ESCALERA TIPO AVION" at bounding box center [318, 302] width 172 height 15
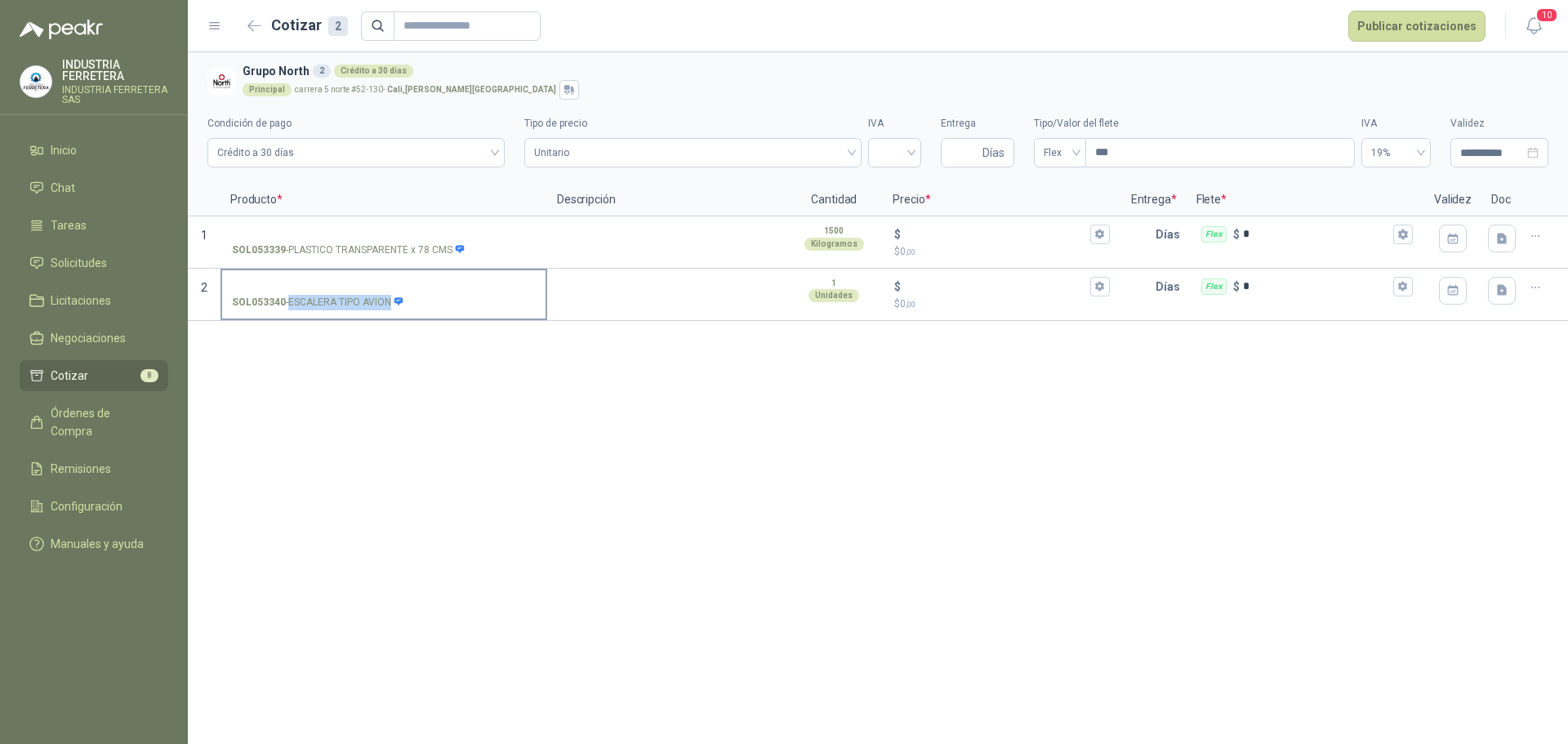
click at [349, 293] on input "SOL053340 - ESCALERA TIPO AVION" at bounding box center [383, 287] width 304 height 13
click at [418, 277] on label "SOL053340 - ESCALERA TIPO AVION" at bounding box center [383, 294] width 323 height 47
click at [418, 281] on input "SOL053340 - ESCALERA TIPO AVION" at bounding box center [383, 287] width 304 height 13
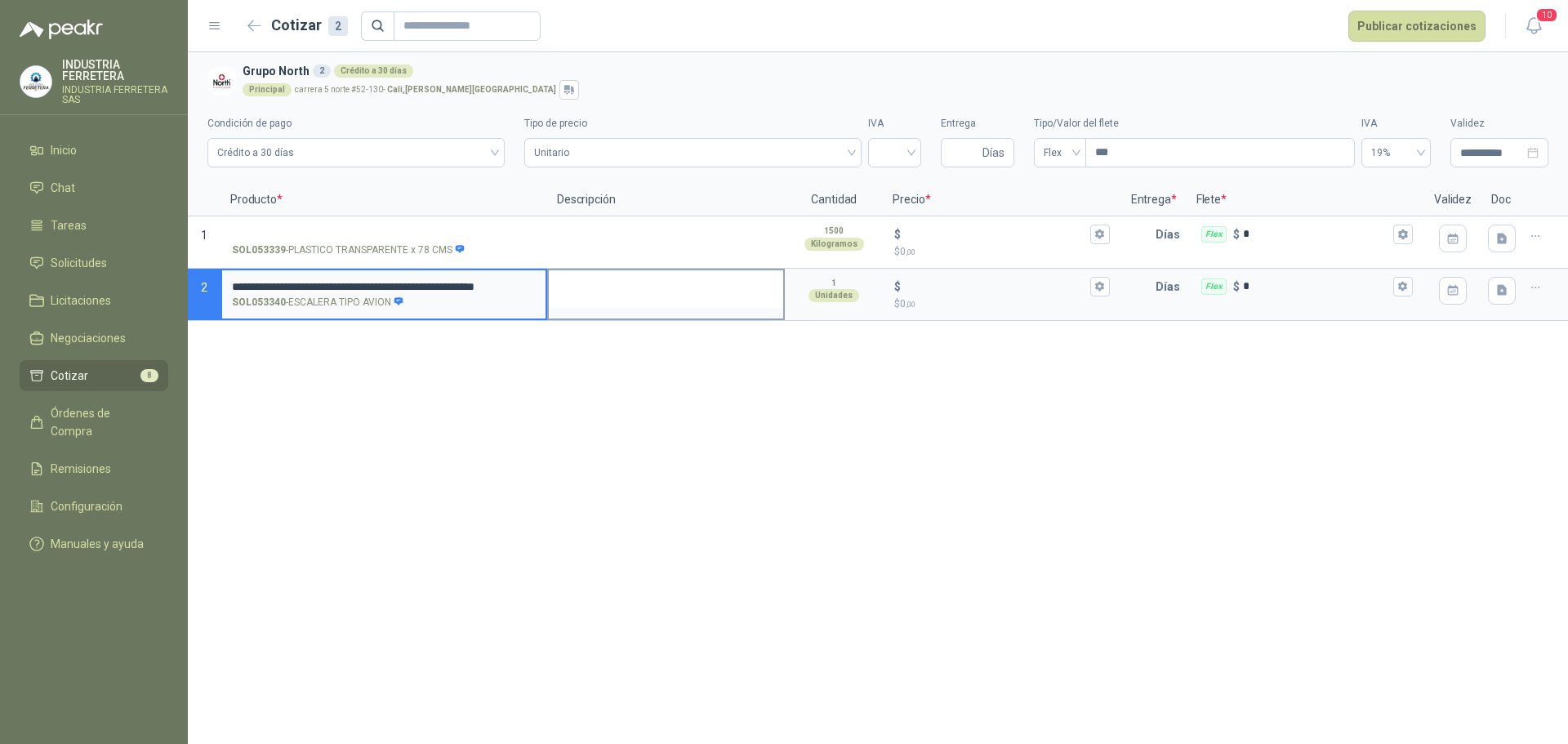
click at [596, 299] on textarea at bounding box center [666, 289] width 235 height 38
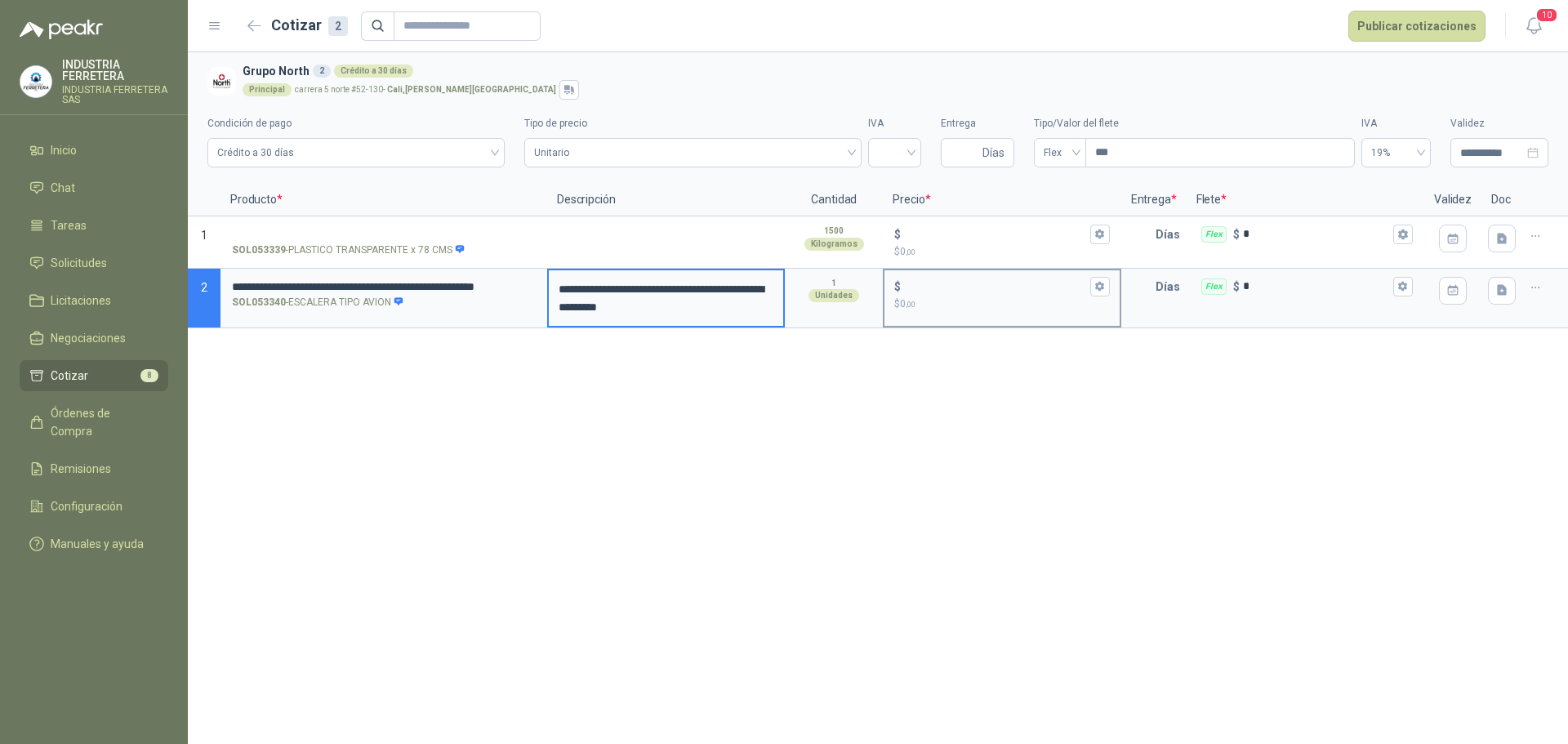
drag, startPoint x: 936, startPoint y: 290, endPoint x: 947, endPoint y: 288, distance: 11.2
click at [936, 290] on input "$ $ 0 ,00" at bounding box center [995, 286] width 182 height 13
type input "*********"
click at [904, 140] on input "search" at bounding box center [894, 150] width 33 height 24
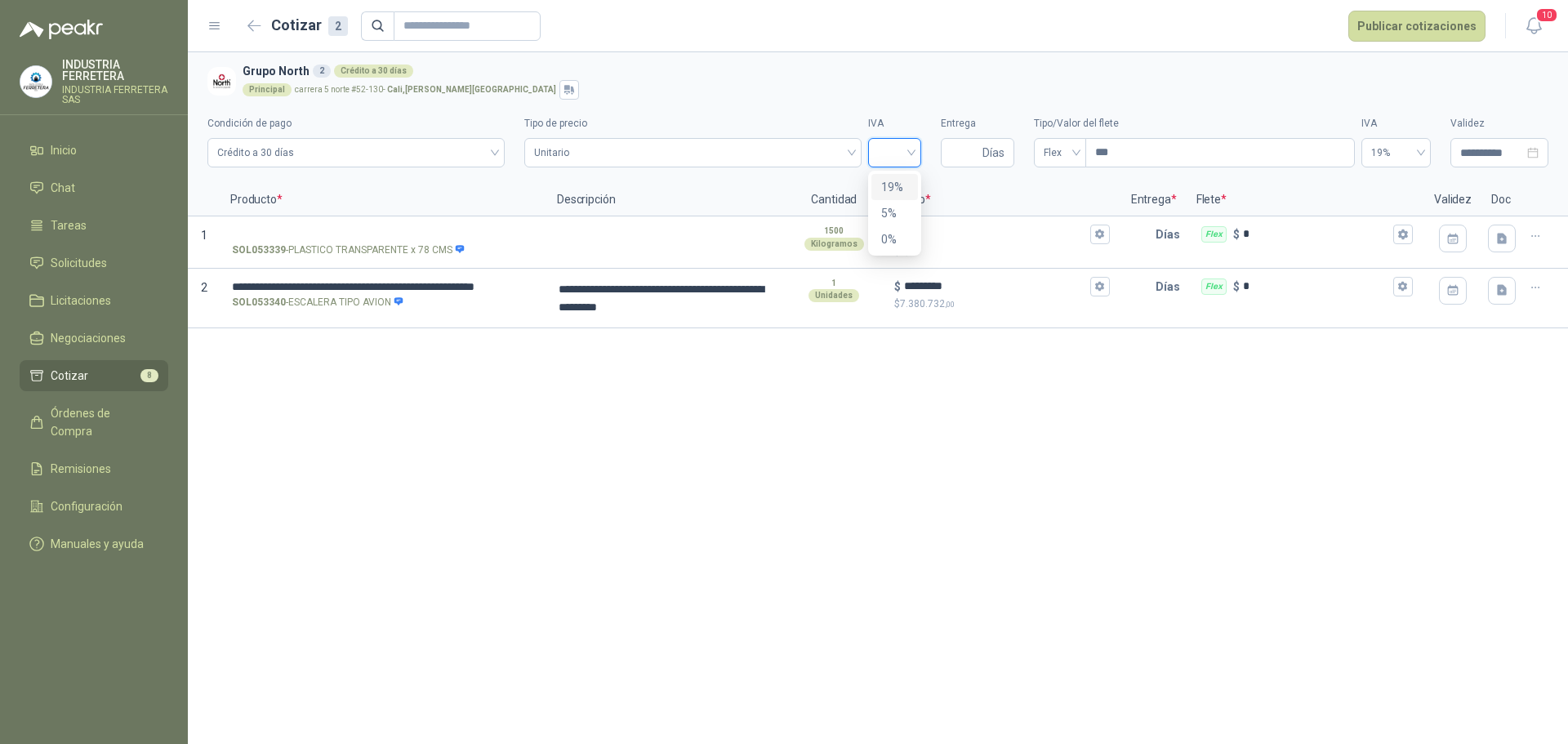
click at [898, 186] on div "19%" at bounding box center [895, 187] width 27 height 18
click at [954, 157] on input "Entrega" at bounding box center [965, 152] width 29 height 28
type input "*"
click at [868, 654] on div "**********" at bounding box center [878, 398] width 1380 height 691
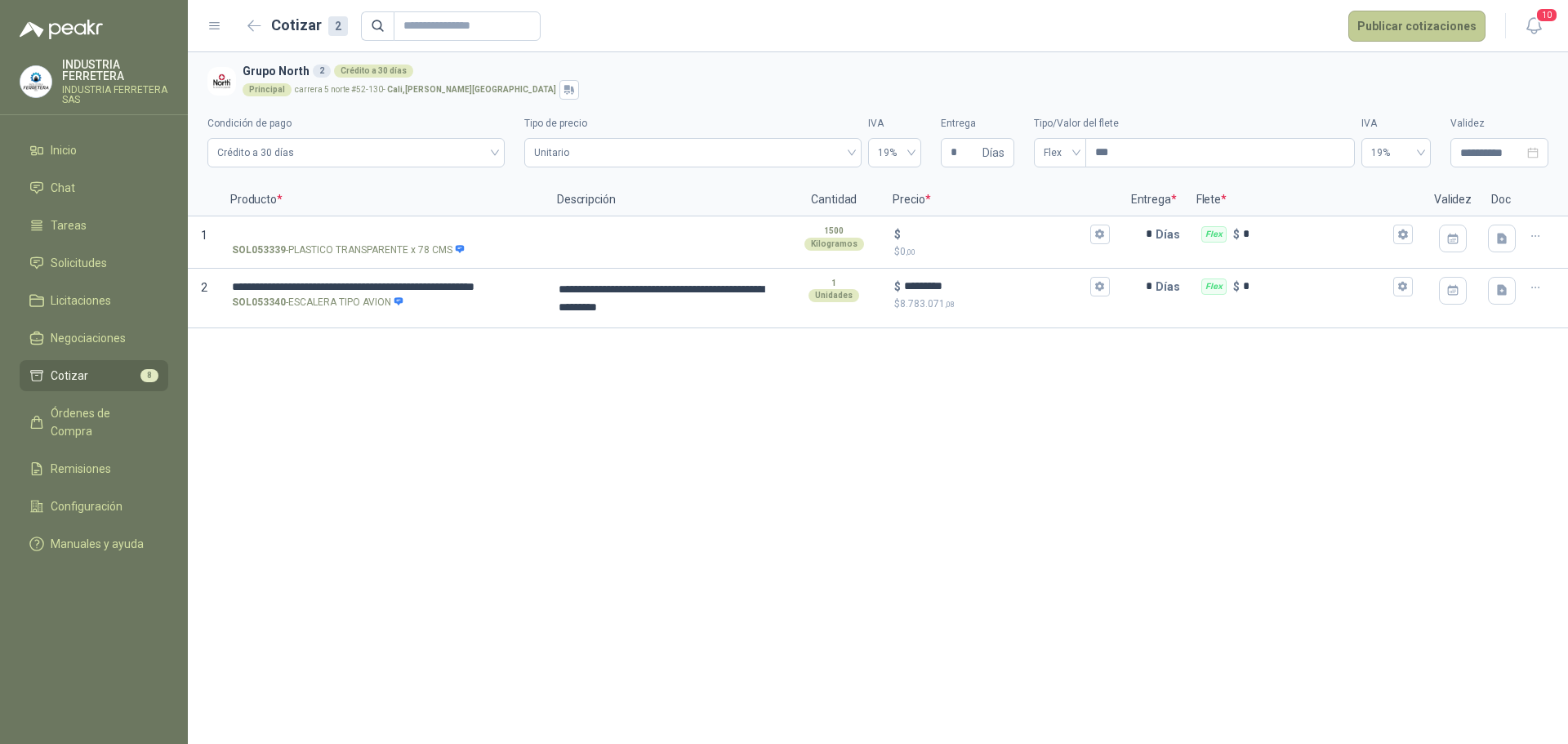
click at [1410, 18] on button "Publicar cotizaciones" at bounding box center [1417, 26] width 137 height 31
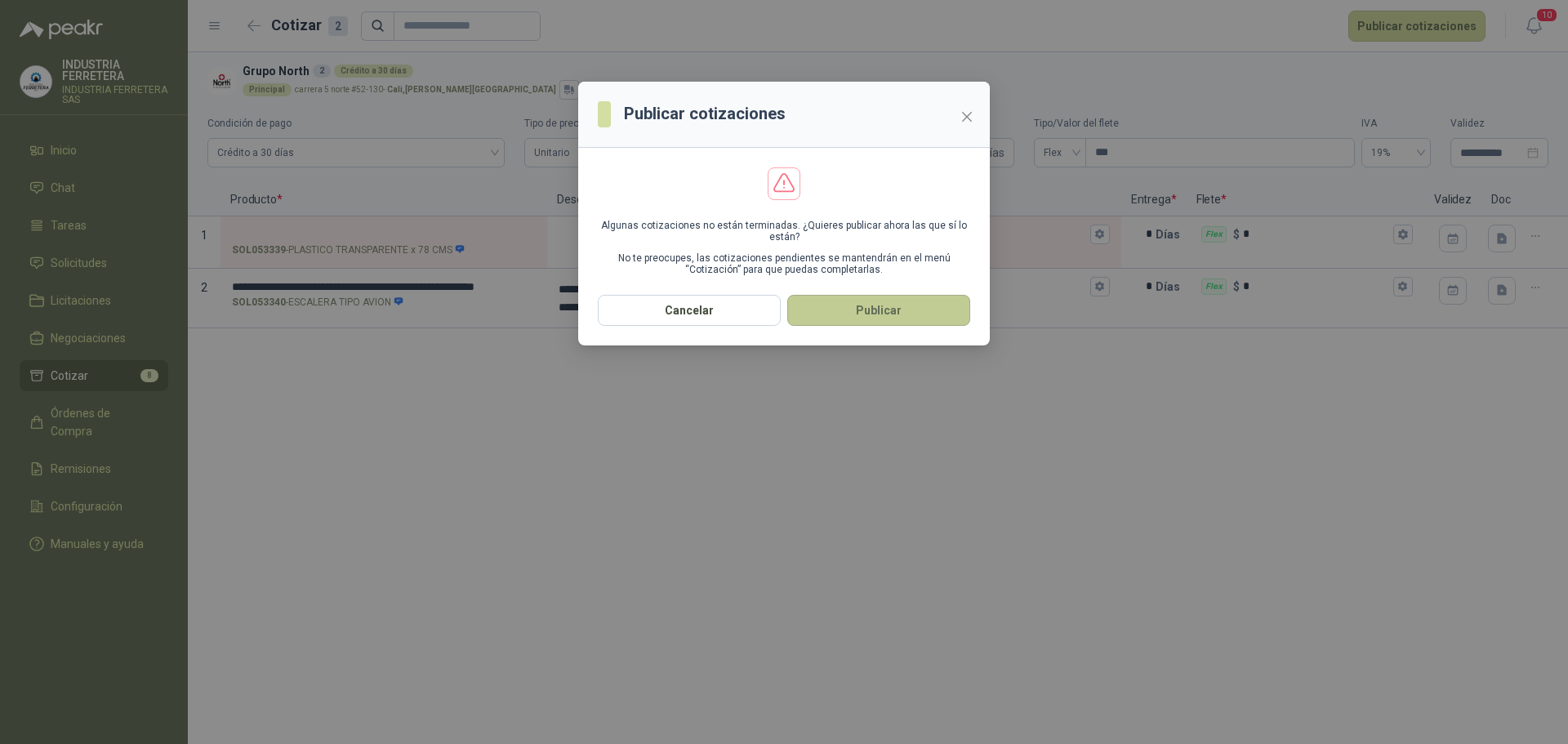
click at [904, 314] on button "Publicar" at bounding box center [878, 310] width 183 height 31
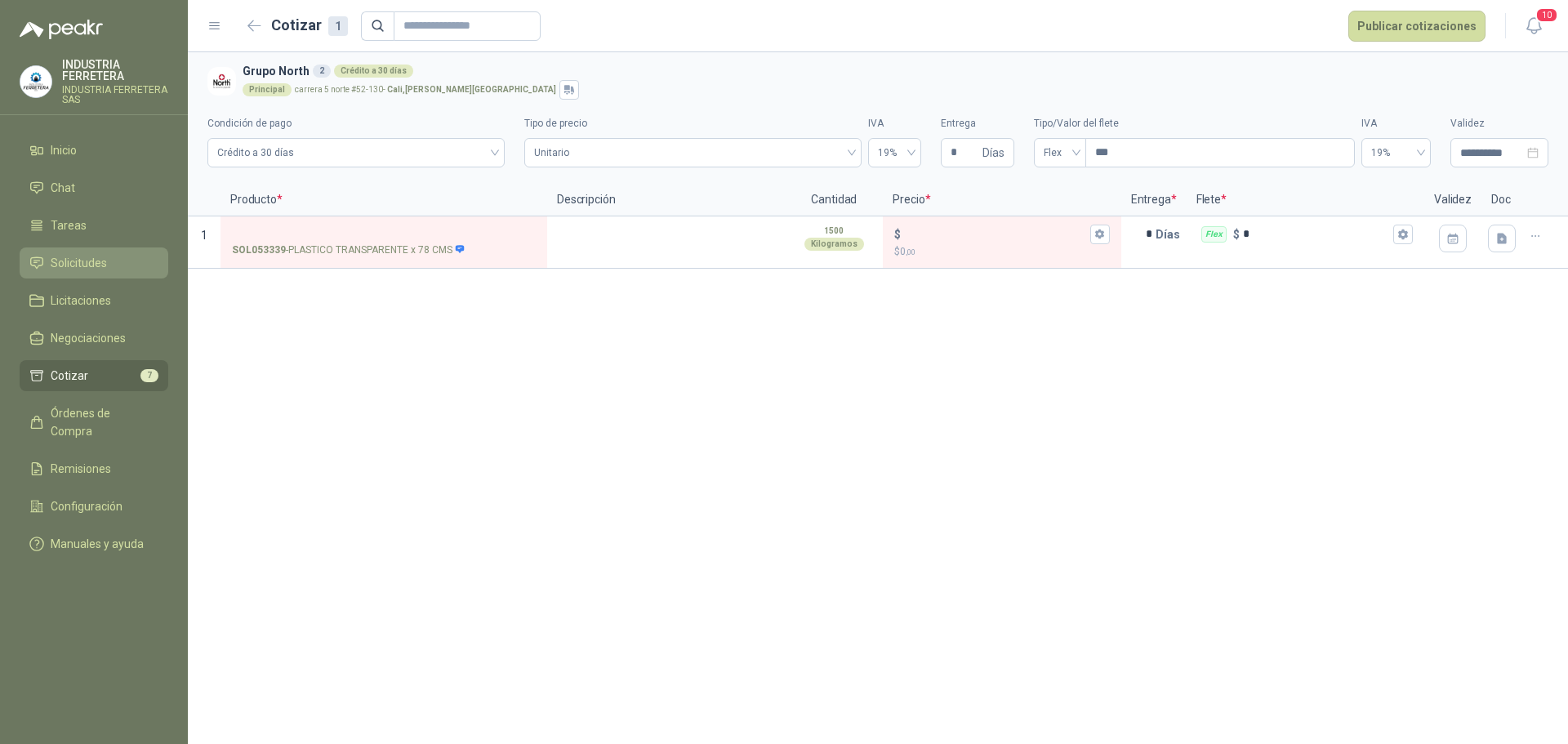
click at [99, 262] on span "Solicitudes" at bounding box center [79, 263] width 56 height 18
